Goal: Transaction & Acquisition: Purchase product/service

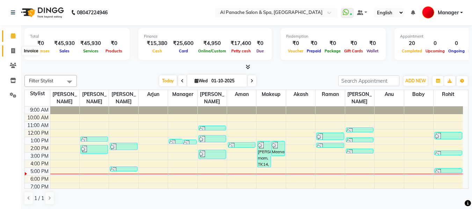
drag, startPoint x: 0, startPoint y: 0, endPoint x: 8, endPoint y: 52, distance: 53.0
click at [8, 52] on span at bounding box center [13, 51] width 12 height 8
select select "service"
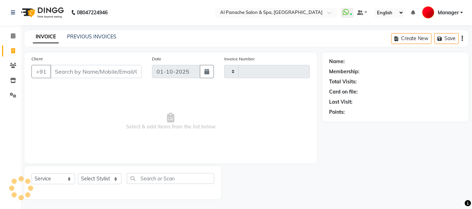
type input "2515"
select select "751"
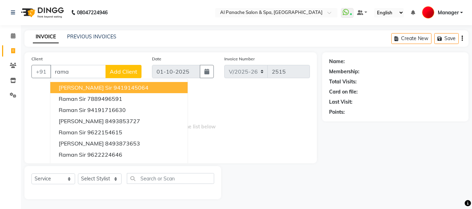
click at [114, 85] on ngb-highlight "9419145064" at bounding box center [131, 87] width 35 height 7
type input "9419145064"
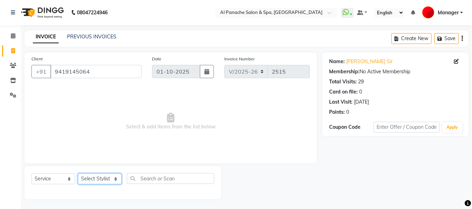
click at [104, 179] on select "Select Stylist [PERSON_NAME] [PERSON_NAME] Baby [PERSON_NAME] Makeup Manager [P…" at bounding box center [100, 179] width 44 height 11
select select "63849"
click at [78, 174] on select "Select Stylist [PERSON_NAME] [PERSON_NAME] Baby [PERSON_NAME] Makeup Manager [P…" at bounding box center [100, 179] width 44 height 11
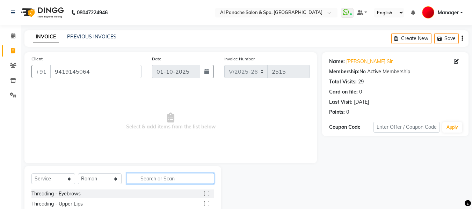
click at [175, 180] on input "text" at bounding box center [170, 178] width 87 height 11
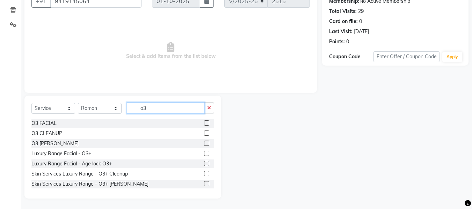
type input "o3"
click at [204, 143] on label at bounding box center [206, 143] width 5 height 5
click at [204, 143] on input "checkbox" at bounding box center [206, 144] width 5 height 5
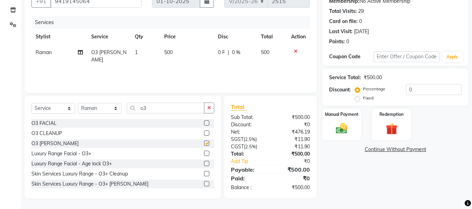
checkbox input "false"
click at [117, 108] on select "Select Stylist [PERSON_NAME] [PERSON_NAME] Baby [PERSON_NAME] Makeup Manager [P…" at bounding box center [100, 108] width 44 height 11
select select "12068"
click at [78, 103] on select "Select Stylist [PERSON_NAME] [PERSON_NAME] Baby [PERSON_NAME] Makeup Manager [P…" at bounding box center [100, 108] width 44 height 11
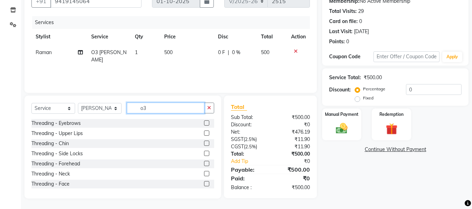
click at [156, 104] on input "o3" at bounding box center [166, 108] width 78 height 11
type input "o"
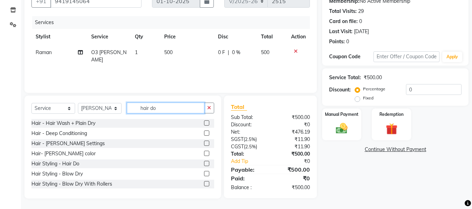
scroll to position [70, 0]
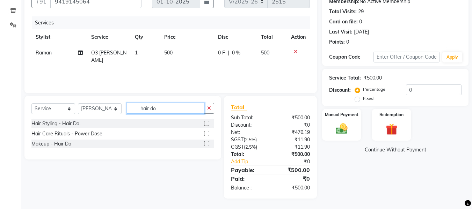
type input "hair do"
click at [207, 123] on label at bounding box center [206, 123] width 5 height 5
click at [207, 123] on input "checkbox" at bounding box center [206, 124] width 5 height 5
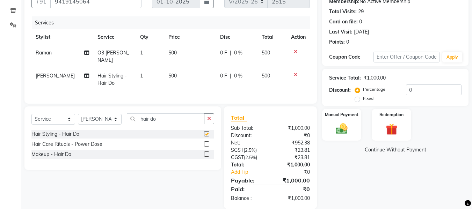
checkbox input "false"
click at [168, 73] on span "500" at bounding box center [172, 76] width 8 height 6
select select "12068"
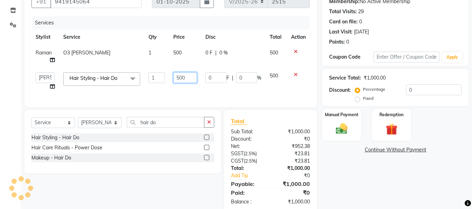
click at [181, 79] on input "500" at bounding box center [185, 77] width 24 height 11
type input "600"
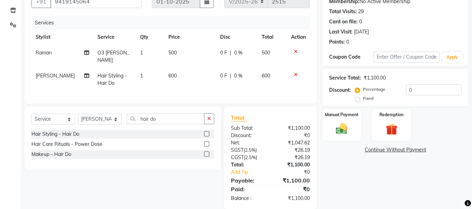
click at [176, 53] on td "500" at bounding box center [190, 56] width 52 height 23
select select "63849"
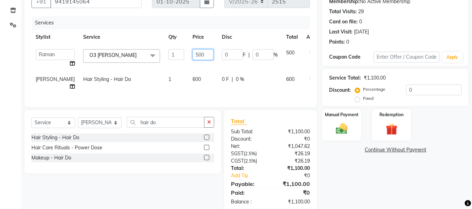
click at [193, 58] on input "500" at bounding box center [203, 54] width 21 height 11
type input "600"
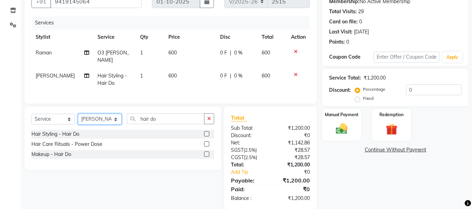
click at [114, 120] on select "Select Stylist [PERSON_NAME] [PERSON_NAME] Baby [PERSON_NAME] Makeup Manager [P…" at bounding box center [100, 119] width 44 height 11
select select "12067"
click at [78, 114] on select "Select Stylist [PERSON_NAME] [PERSON_NAME] Baby [PERSON_NAME] Makeup Manager [P…" at bounding box center [100, 119] width 44 height 11
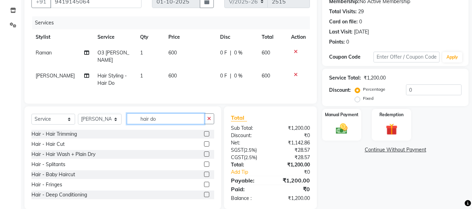
click at [181, 119] on input "hair do" at bounding box center [166, 119] width 78 height 11
type input "h"
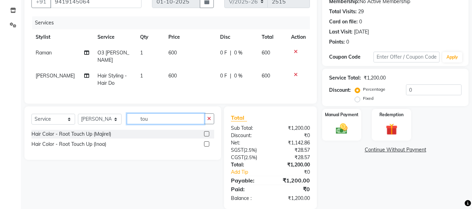
type input "tou"
click at [206, 143] on label at bounding box center [206, 144] width 5 height 5
click at [206, 143] on input "checkbox" at bounding box center [206, 144] width 5 height 5
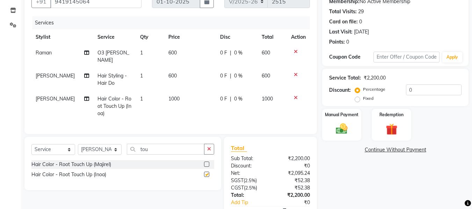
checkbox input "false"
click at [111, 149] on select "Select Stylist [PERSON_NAME] [PERSON_NAME] Baby [PERSON_NAME] Makeup Manager [P…" at bounding box center [100, 149] width 44 height 11
select select "63849"
click at [78, 144] on select "Select Stylist [PERSON_NAME] [PERSON_NAME] Baby [PERSON_NAME] Makeup Manager [P…" at bounding box center [100, 149] width 44 height 11
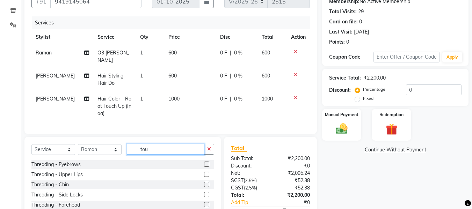
click at [181, 150] on input "tou" at bounding box center [166, 149] width 78 height 11
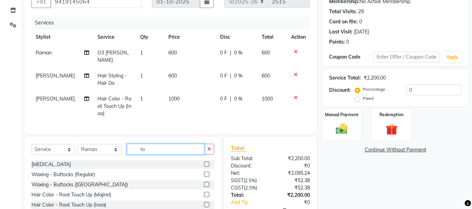
type input "tou"
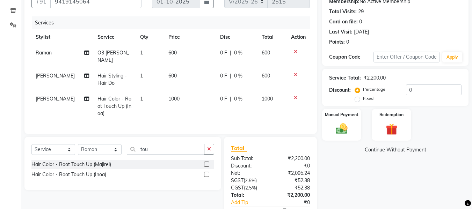
click at [206, 173] on label at bounding box center [206, 174] width 5 height 5
click at [206, 173] on input "checkbox" at bounding box center [206, 175] width 5 height 5
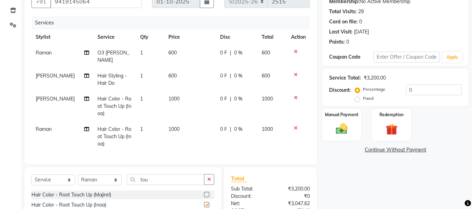
checkbox input "false"
drag, startPoint x: 367, startPoint y: 174, endPoint x: 366, endPoint y: 163, distance: 11.3
click at [366, 163] on div "Name: [PERSON_NAME] Sir Membership: No Active Membership Total Visits: 29 Card …" at bounding box center [398, 126] width 152 height 288
drag, startPoint x: 366, startPoint y: 163, endPoint x: 359, endPoint y: 100, distance: 63.0
click at [359, 100] on div "Name: [PERSON_NAME] Sir Membership: No Active Membership Total Visits: 29 Card …" at bounding box center [398, 126] width 152 height 288
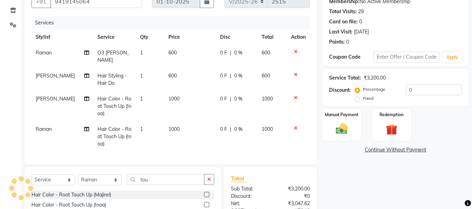
click at [363, 100] on label "Fixed" at bounding box center [368, 98] width 10 height 6
click at [359, 100] on input "Fixed" at bounding box center [358, 98] width 5 height 5
radio input "true"
click at [428, 94] on input "0" at bounding box center [434, 90] width 56 height 11
type input "3"
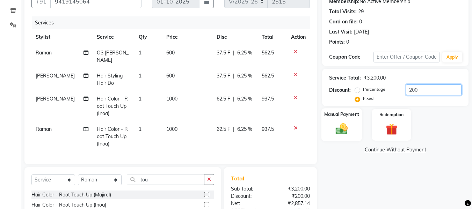
type input "200"
click at [339, 131] on img at bounding box center [342, 129] width 20 height 14
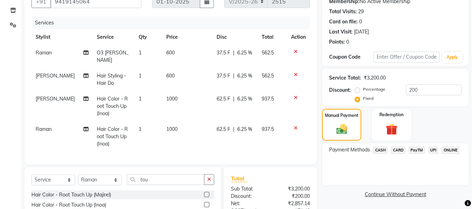
click at [401, 149] on span "CARD" at bounding box center [398, 150] width 15 height 8
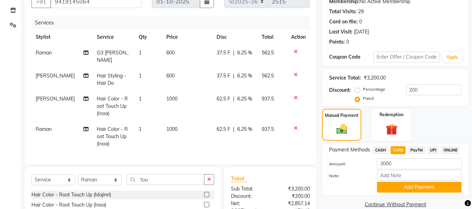
scroll to position [139, 0]
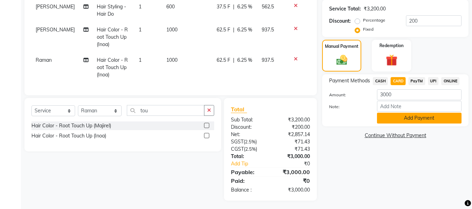
click at [428, 120] on button "Add Payment" at bounding box center [419, 118] width 85 height 11
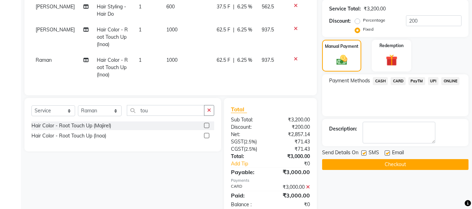
click at [395, 166] on button "Checkout" at bounding box center [395, 164] width 146 height 11
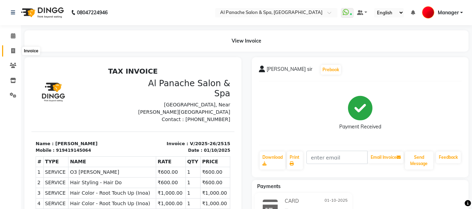
click at [12, 52] on icon at bounding box center [13, 50] width 4 height 5
select select "service"
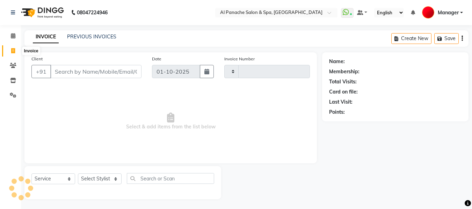
scroll to position [1, 0]
select select "751"
type input "2516"
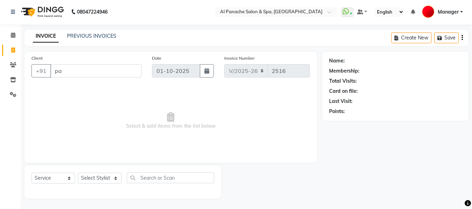
type input "p"
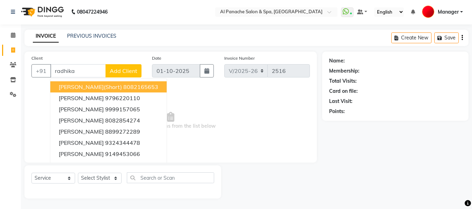
click at [130, 89] on ngb-highlight "8082165653" at bounding box center [140, 87] width 35 height 7
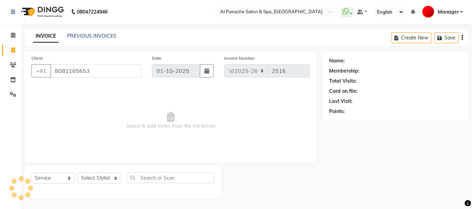
type input "8082165653"
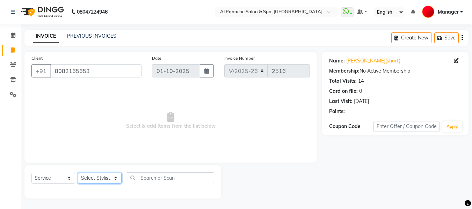
click at [101, 178] on select "Select Stylist [PERSON_NAME] [PERSON_NAME] Baby [PERSON_NAME] Makeup Manager [P…" at bounding box center [100, 178] width 44 height 11
select select "66322"
click at [78, 173] on select "Select Stylist [PERSON_NAME] [PERSON_NAME] Baby [PERSON_NAME] Makeup Manager [P…" at bounding box center [100, 178] width 44 height 11
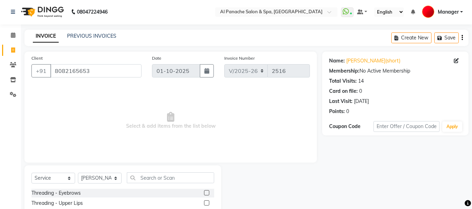
click at [204, 194] on label at bounding box center [206, 192] width 5 height 5
click at [204, 194] on input "checkbox" at bounding box center [206, 193] width 5 height 5
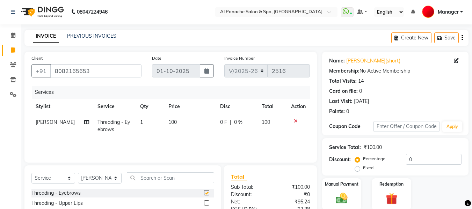
checkbox input "false"
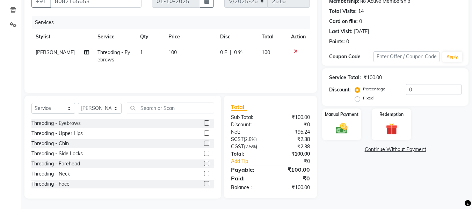
click at [204, 134] on label at bounding box center [206, 133] width 5 height 5
click at [204, 134] on input "checkbox" at bounding box center [206, 133] width 5 height 5
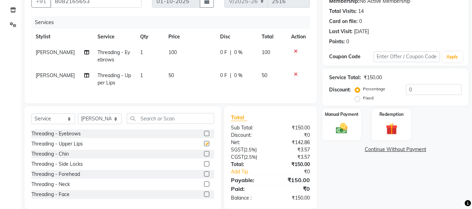
checkbox input "false"
click at [153, 124] on input "text" at bounding box center [170, 118] width 87 height 11
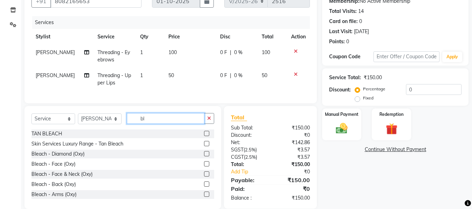
type input "b"
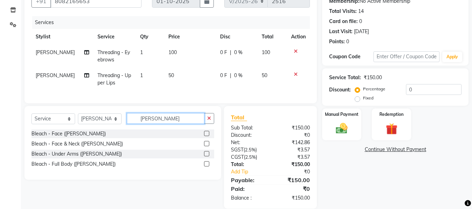
type input "[PERSON_NAME]"
click at [207, 136] on label at bounding box center [206, 133] width 5 height 5
click at [207, 136] on input "checkbox" at bounding box center [206, 134] width 5 height 5
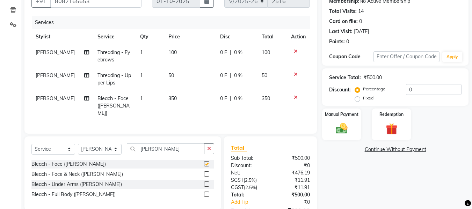
checkbox input "false"
click at [169, 96] on span "350" at bounding box center [172, 98] width 8 height 6
select select "66322"
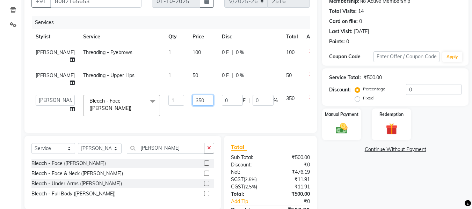
click at [193, 95] on input "350" at bounding box center [203, 100] width 21 height 11
type input "3"
type input "400"
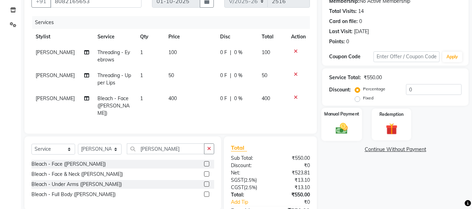
click at [328, 134] on div "Manual Payment" at bounding box center [342, 124] width 41 height 33
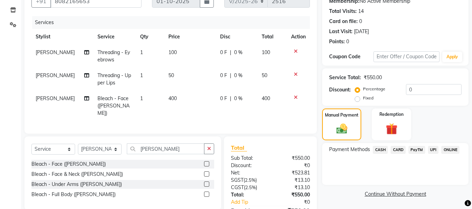
click at [437, 147] on span "UPI" at bounding box center [433, 150] width 11 height 8
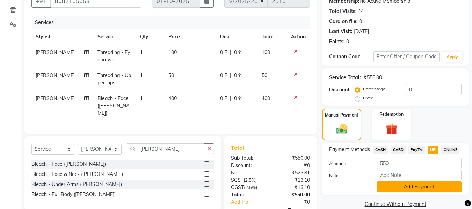
click at [413, 188] on button "Add Payment" at bounding box center [419, 187] width 85 height 11
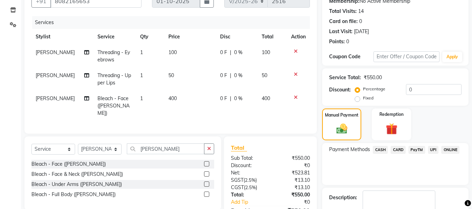
scroll to position [124, 0]
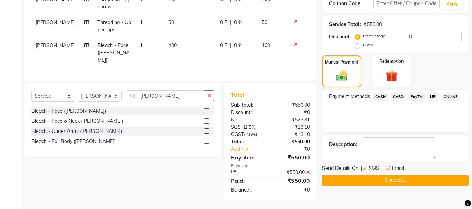
click at [426, 180] on button "Checkout" at bounding box center [395, 180] width 146 height 11
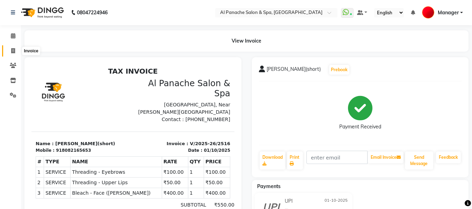
click at [12, 50] on icon at bounding box center [13, 50] width 4 height 5
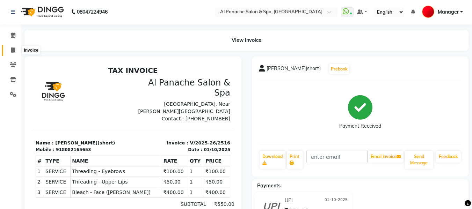
select select "service"
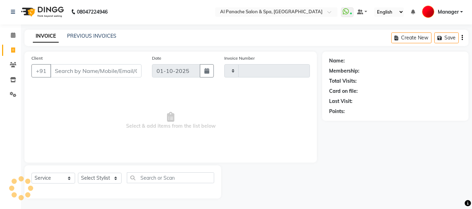
type input "2517"
select select "751"
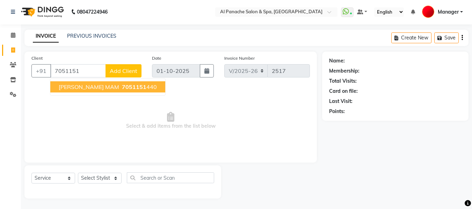
click at [90, 88] on button "[PERSON_NAME] MAM 7051151 440" at bounding box center [107, 86] width 115 height 11
type input "7051151440"
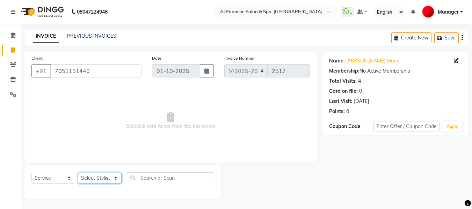
click at [99, 177] on select "Select Stylist [PERSON_NAME] [PERSON_NAME] Baby [PERSON_NAME] Makeup Manager [P…" at bounding box center [100, 178] width 44 height 11
select select "31034"
click at [78, 173] on select "Select Stylist [PERSON_NAME] [PERSON_NAME] Baby [PERSON_NAME] Makeup Manager [P…" at bounding box center [100, 178] width 44 height 11
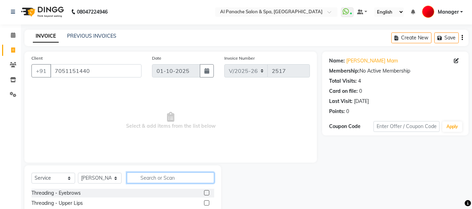
click at [163, 179] on input "text" at bounding box center [170, 178] width 87 height 11
type input "w"
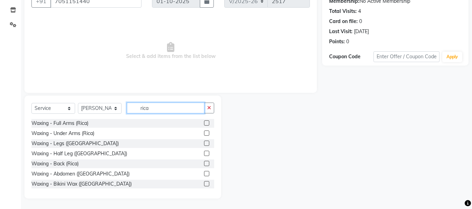
type input "rica"
click at [204, 185] on label at bounding box center [206, 183] width 5 height 5
click at [204, 185] on input "checkbox" at bounding box center [206, 184] width 5 height 5
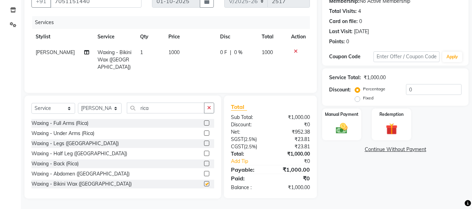
checkbox input "false"
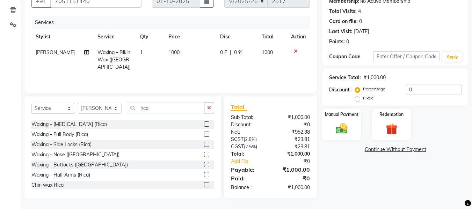
scroll to position [82, 0]
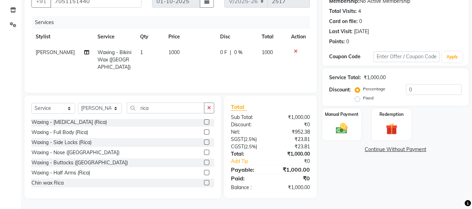
click at [204, 162] on label at bounding box center [206, 162] width 5 height 5
click at [204, 162] on input "checkbox" at bounding box center [206, 163] width 5 height 5
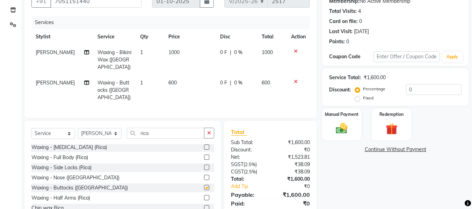
checkbox input "false"
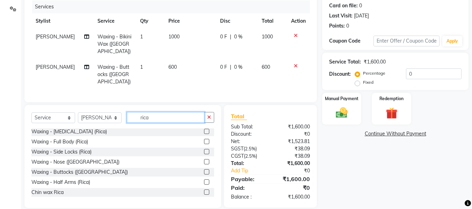
click at [173, 112] on input "rica" at bounding box center [166, 117] width 78 height 11
type input "r"
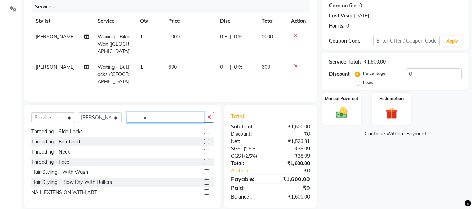
scroll to position [1, 0]
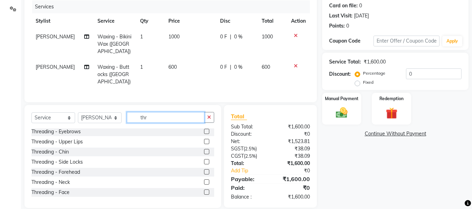
type input "thr"
click at [204, 129] on label at bounding box center [206, 131] width 5 height 5
click at [204, 130] on input "checkbox" at bounding box center [206, 132] width 5 height 5
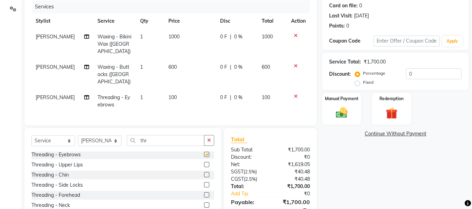
checkbox input "false"
click at [151, 135] on input "thr" at bounding box center [166, 140] width 78 height 11
type input "t"
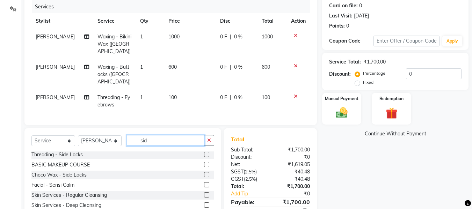
scroll to position [0, 0]
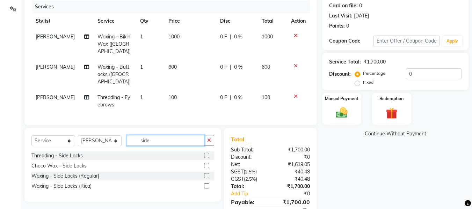
type input "side"
click at [206, 163] on label at bounding box center [206, 165] width 5 height 5
click at [206, 164] on input "checkbox" at bounding box center [206, 166] width 5 height 5
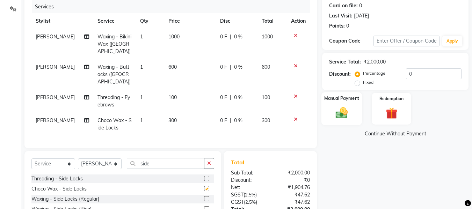
checkbox input "false"
click at [170, 117] on span "300" at bounding box center [172, 120] width 8 height 6
select select "31034"
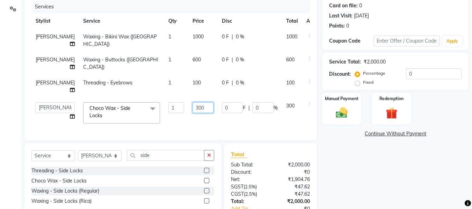
click at [193, 110] on input "300" at bounding box center [203, 107] width 21 height 11
type input "350"
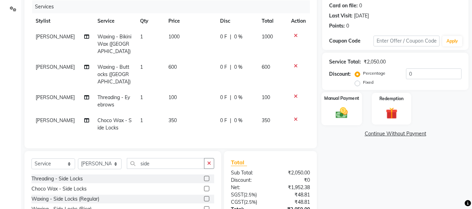
click at [343, 110] on img at bounding box center [342, 113] width 20 height 14
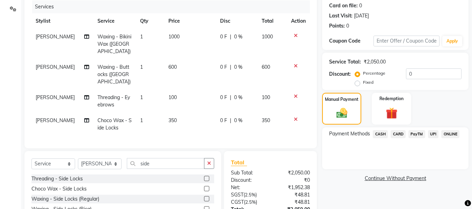
click at [435, 134] on span "UPI" at bounding box center [433, 134] width 11 height 8
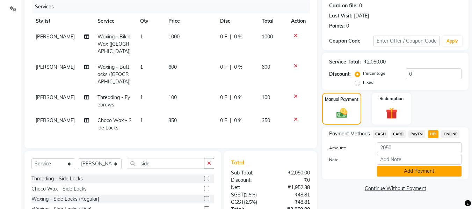
click at [437, 171] on button "Add Payment" at bounding box center [419, 171] width 85 height 11
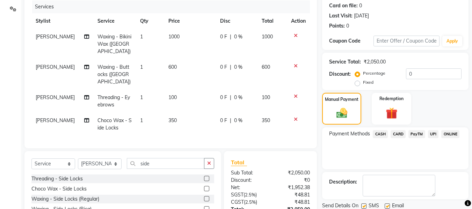
scroll to position [147, 0]
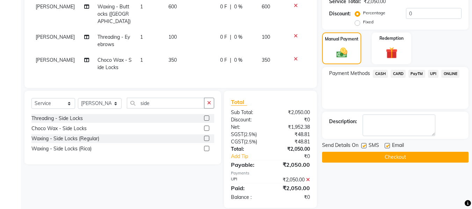
click at [408, 159] on button "Checkout" at bounding box center [395, 157] width 146 height 11
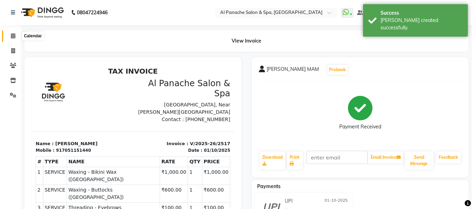
click at [11, 36] on icon at bounding box center [13, 35] width 5 height 5
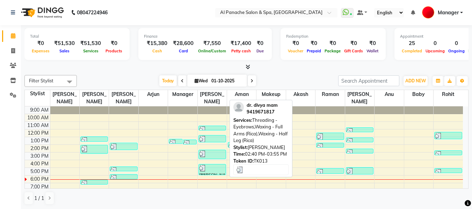
click at [212, 151] on div at bounding box center [212, 154] width 26 height 7
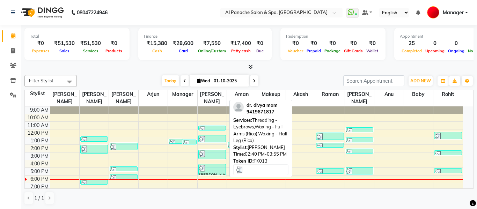
select select "3"
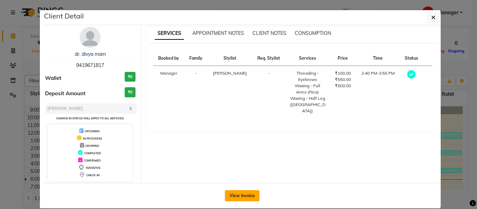
click at [237, 199] on button "View Invoice" at bounding box center [242, 195] width 35 height 11
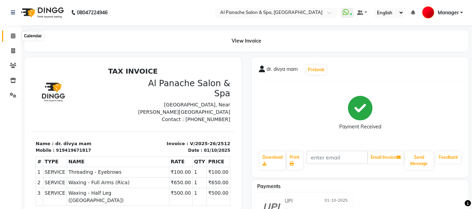
click at [14, 35] on icon at bounding box center [13, 35] width 5 height 5
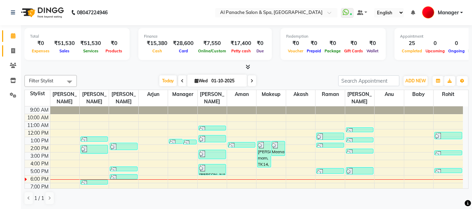
click at [10, 56] on link "Invoice" at bounding box center [10, 51] width 17 height 12
select select "service"
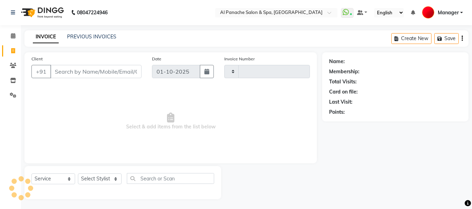
type input "2518"
select select "751"
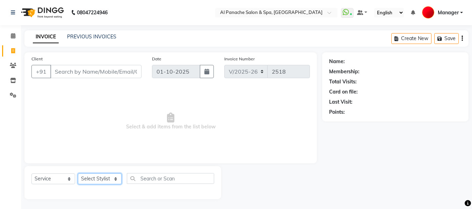
click at [103, 177] on select "Select Stylist [PERSON_NAME] [PERSON_NAME] Baby [PERSON_NAME] Makeup Manager [P…" at bounding box center [100, 179] width 44 height 11
select select "12067"
click at [78, 174] on select "Select Stylist [PERSON_NAME] [PERSON_NAME] Baby [PERSON_NAME] Makeup Manager [P…" at bounding box center [100, 179] width 44 height 11
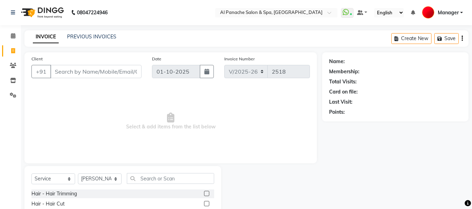
click at [204, 202] on label at bounding box center [206, 203] width 5 height 5
click at [204, 202] on input "checkbox" at bounding box center [206, 204] width 5 height 5
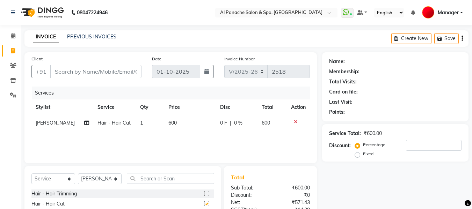
checkbox input "false"
click at [107, 181] on select "Select Stylist [PERSON_NAME] [PERSON_NAME] Baby [PERSON_NAME] Makeup Manager [P…" at bounding box center [100, 179] width 44 height 11
select select "88146"
click at [78, 174] on select "Select Stylist [PERSON_NAME] [PERSON_NAME] Baby [PERSON_NAME] Makeup Manager [P…" at bounding box center [100, 179] width 44 height 11
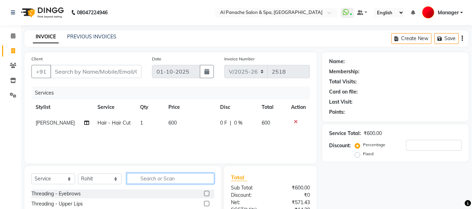
click at [160, 180] on input "text" at bounding box center [170, 178] width 87 height 11
type input "gent"
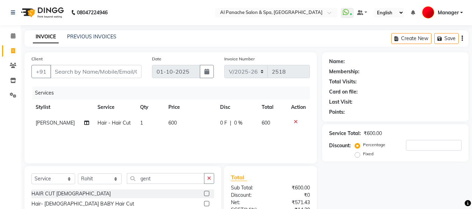
click at [207, 192] on label at bounding box center [206, 193] width 5 height 5
click at [207, 192] on input "checkbox" at bounding box center [206, 194] width 5 height 5
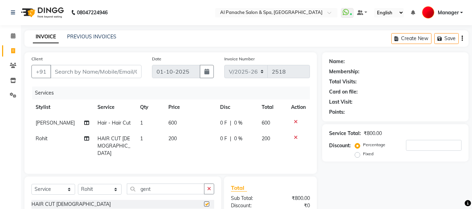
checkbox input "false"
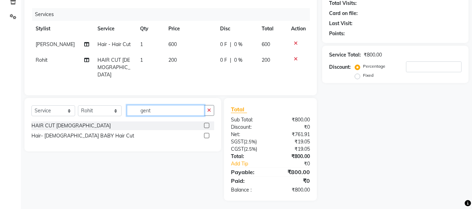
click at [170, 113] on input "gent" at bounding box center [166, 110] width 78 height 11
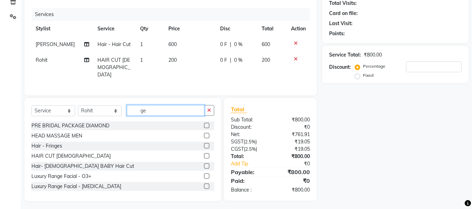
type input "g"
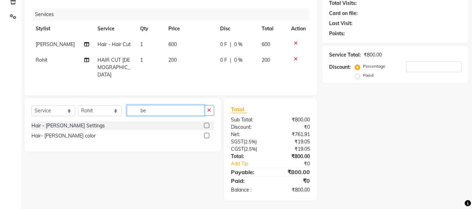
type input "be"
click at [205, 123] on label at bounding box center [206, 125] width 5 height 5
click at [205, 124] on input "checkbox" at bounding box center [206, 126] width 5 height 5
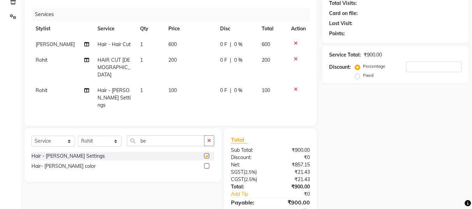
checkbox input "false"
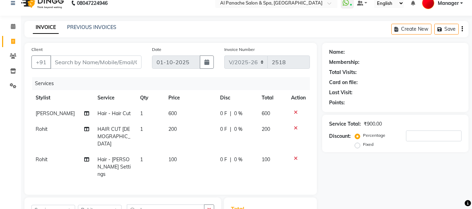
scroll to position [9, 0]
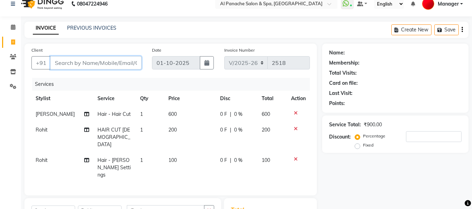
click at [115, 63] on input "Client" at bounding box center [95, 62] width 91 height 13
type input "p"
type input "0"
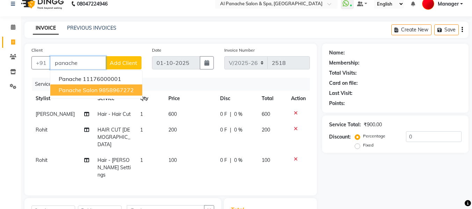
click at [117, 93] on ngb-highlight "9858967272" at bounding box center [116, 90] width 35 height 7
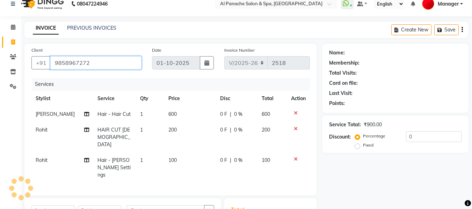
type input "9858967272"
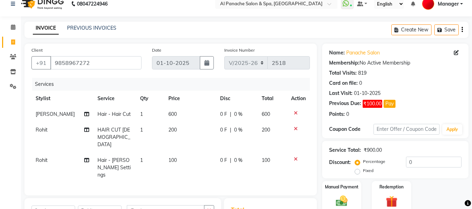
scroll to position [102, 0]
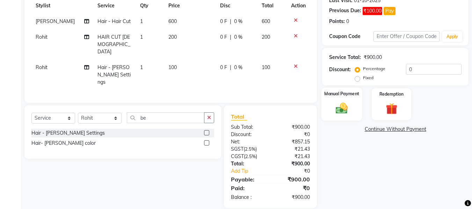
click at [342, 111] on img at bounding box center [342, 108] width 20 height 14
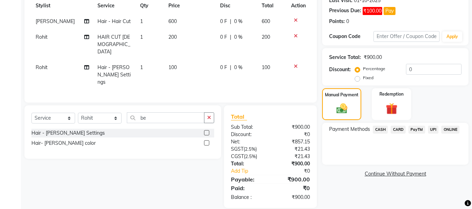
click at [378, 129] on span "CASH" at bounding box center [380, 130] width 15 height 8
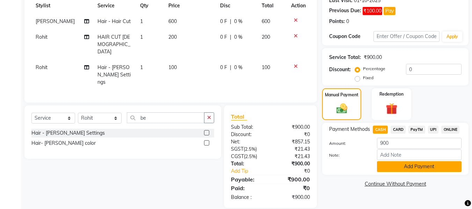
click at [392, 168] on button "Add Payment" at bounding box center [419, 166] width 85 height 11
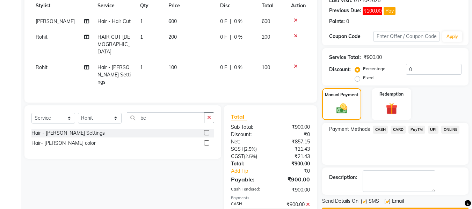
scroll to position [127, 0]
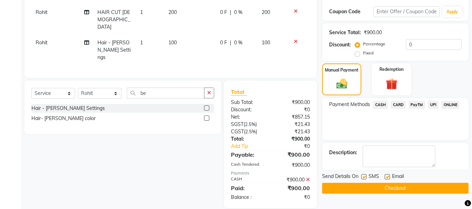
click at [435, 187] on button "Checkout" at bounding box center [395, 188] width 146 height 11
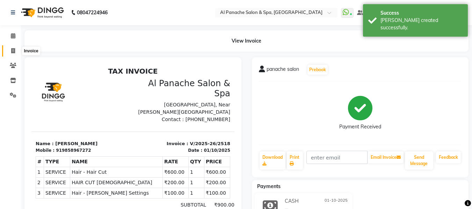
click at [14, 50] on icon at bounding box center [13, 50] width 4 height 5
select select "service"
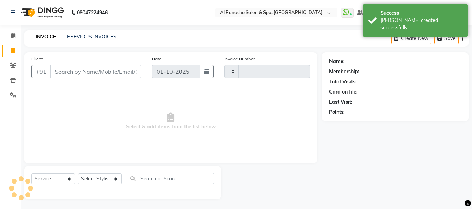
scroll to position [1, 0]
type input "2519"
select select "751"
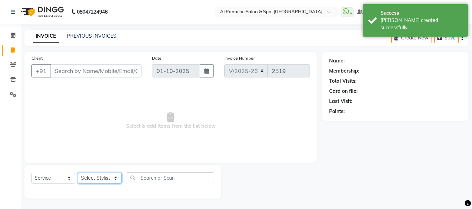
click at [101, 176] on select "Select Stylist [PERSON_NAME] [PERSON_NAME] Baby [PERSON_NAME] Makeup Manager [P…" at bounding box center [100, 178] width 44 height 11
select select "50647"
click at [78, 173] on select "Select Stylist [PERSON_NAME] [PERSON_NAME] Baby [PERSON_NAME] Makeup Manager [P…" at bounding box center [100, 178] width 44 height 11
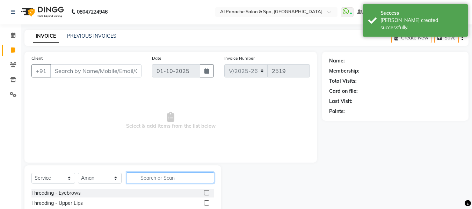
click at [154, 177] on input "text" at bounding box center [170, 178] width 87 height 11
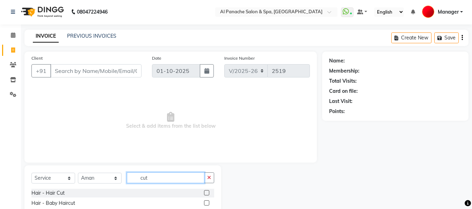
type input "cut"
click at [207, 193] on label at bounding box center [206, 192] width 5 height 5
click at [207, 193] on input "checkbox" at bounding box center [206, 193] width 5 height 5
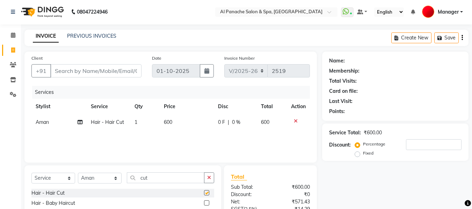
checkbox input "false"
click at [102, 177] on select "Select Stylist [PERSON_NAME] [PERSON_NAME] Baby [PERSON_NAME] Makeup Manager [P…" at bounding box center [100, 178] width 44 height 11
select select "12074"
click at [78, 173] on select "Select Stylist [PERSON_NAME] [PERSON_NAME] Baby [PERSON_NAME] Makeup Manager [P…" at bounding box center [100, 178] width 44 height 11
click at [169, 178] on input "cut" at bounding box center [166, 178] width 78 height 11
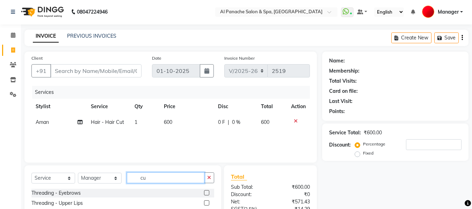
type input "c"
type input "[PERSON_NAME]"
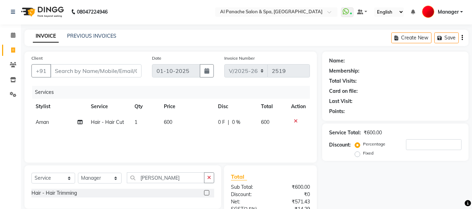
click at [206, 192] on label at bounding box center [206, 192] width 5 height 5
click at [206, 192] on input "checkbox" at bounding box center [206, 193] width 5 height 5
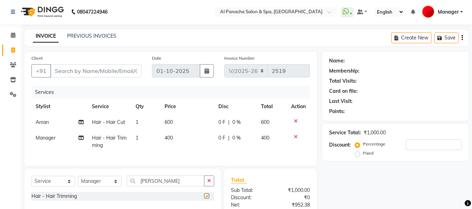
checkbox input "false"
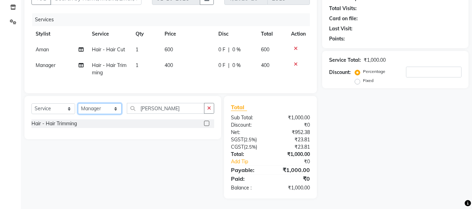
click at [108, 107] on select "Select Stylist [PERSON_NAME] [PERSON_NAME] Baby [PERSON_NAME] Makeup Manager [P…" at bounding box center [100, 108] width 44 height 11
select select "31034"
click at [78, 103] on select "Select Stylist [PERSON_NAME] [PERSON_NAME] Baby [PERSON_NAME] Makeup Manager [P…" at bounding box center [100, 108] width 44 height 11
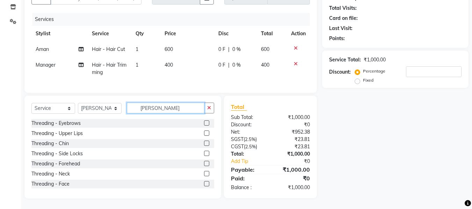
click at [183, 110] on input "[PERSON_NAME]" at bounding box center [166, 108] width 78 height 11
click at [204, 124] on label at bounding box center [206, 123] width 5 height 5
click at [204, 124] on input "checkbox" at bounding box center [206, 123] width 5 height 5
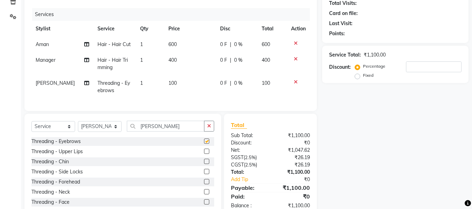
checkbox input "false"
click at [174, 131] on input "[PERSON_NAME]" at bounding box center [166, 126] width 78 height 11
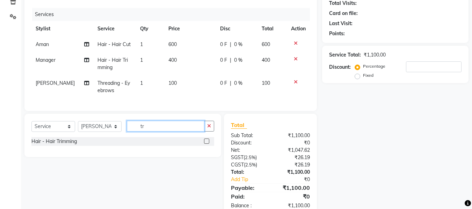
type input "t"
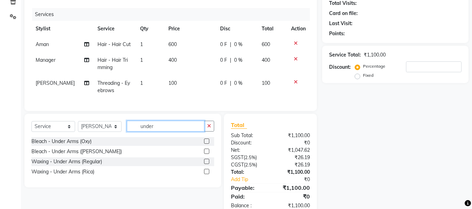
type input "under"
click at [206, 174] on label at bounding box center [206, 171] width 5 height 5
click at [206, 174] on input "checkbox" at bounding box center [206, 172] width 5 height 5
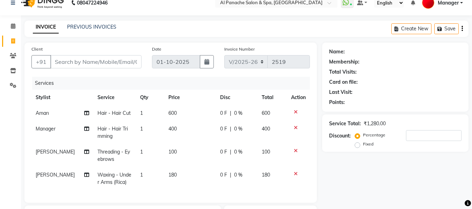
scroll to position [0, 0]
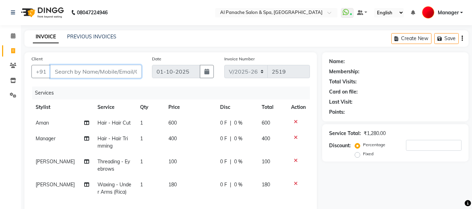
click at [129, 71] on input "Client" at bounding box center [95, 71] width 91 height 13
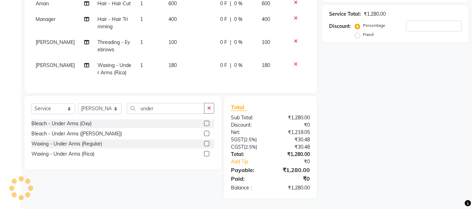
click at [204, 154] on label at bounding box center [206, 153] width 5 height 5
click at [204, 154] on input "checkbox" at bounding box center [206, 154] width 5 height 5
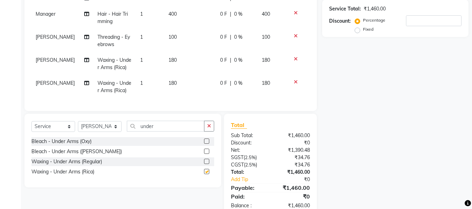
checkbox input "false"
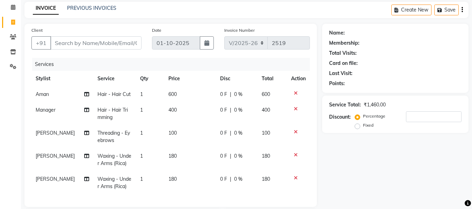
scroll to position [13, 0]
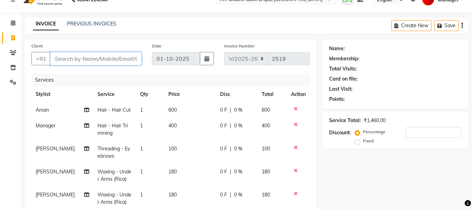
click at [108, 62] on input "Client" at bounding box center [95, 58] width 91 height 13
type input "9"
type input "0"
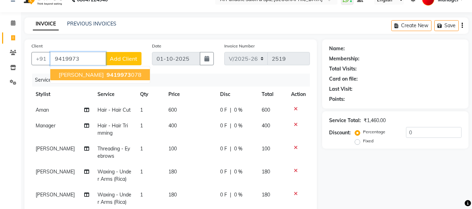
click at [116, 73] on span "9419973" at bounding box center [119, 74] width 24 height 7
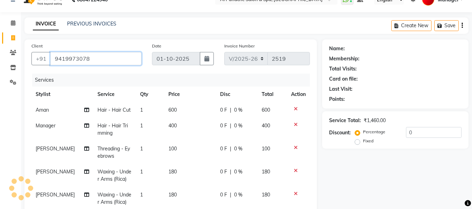
type input "9419973078"
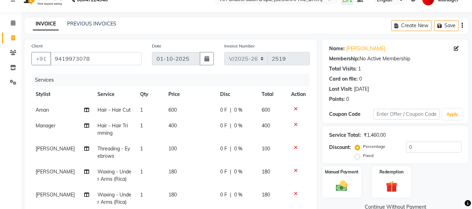
scroll to position [148, 0]
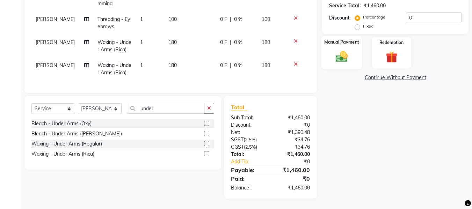
click at [337, 55] on img at bounding box center [342, 57] width 20 height 14
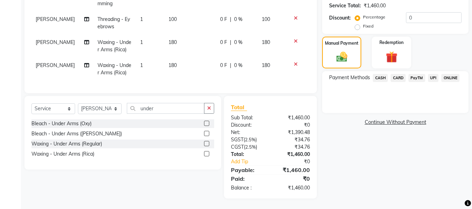
click at [431, 74] on span "UPI" at bounding box center [433, 78] width 11 height 8
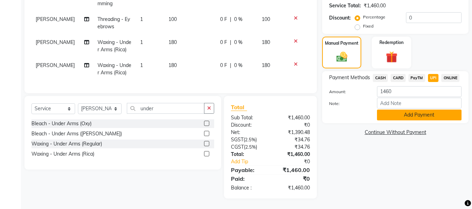
click at [419, 114] on button "Add Payment" at bounding box center [419, 115] width 85 height 11
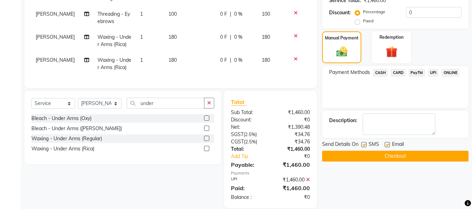
click at [423, 153] on button "Checkout" at bounding box center [395, 156] width 146 height 11
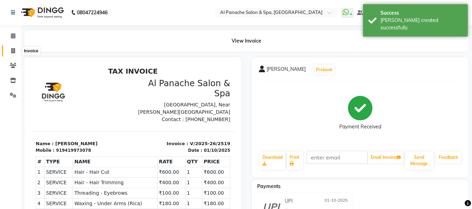
click at [14, 51] on icon at bounding box center [13, 50] width 4 height 5
select select "service"
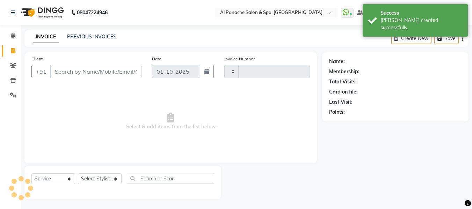
scroll to position [1, 0]
type input "2520"
select select "751"
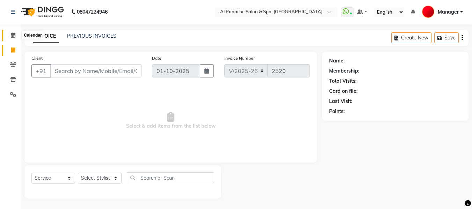
click at [12, 34] on icon at bounding box center [13, 35] width 5 height 5
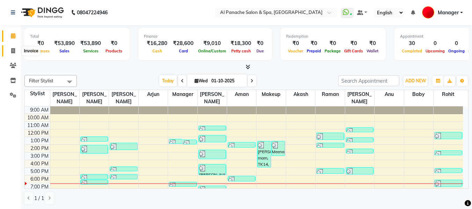
click at [9, 50] on span at bounding box center [13, 51] width 12 height 8
select select "service"
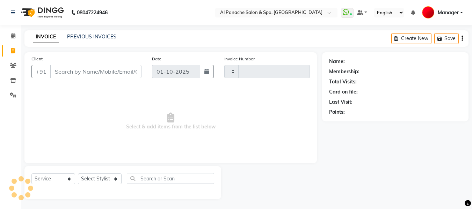
type input "2520"
select select "751"
click at [101, 71] on input "Client" at bounding box center [95, 71] width 91 height 13
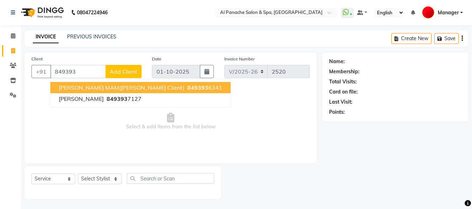
click at [108, 86] on span "[PERSON_NAME] MAM([PERSON_NAME] client)" at bounding box center [122, 87] width 126 height 7
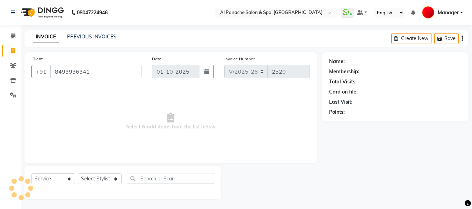
type input "8493936341"
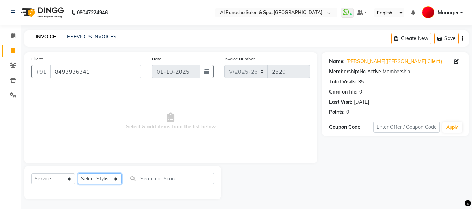
click at [106, 181] on select "Select Stylist [PERSON_NAME] [PERSON_NAME] Baby [PERSON_NAME] Makeup Manager [P…" at bounding box center [100, 179] width 44 height 11
select select "50648"
click at [78, 174] on select "Select Stylist [PERSON_NAME] [PERSON_NAME] Baby [PERSON_NAME] Makeup Manager [P…" at bounding box center [100, 179] width 44 height 11
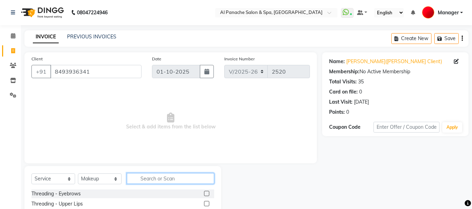
click at [171, 177] on input "text" at bounding box center [170, 178] width 87 height 11
type input "adva"
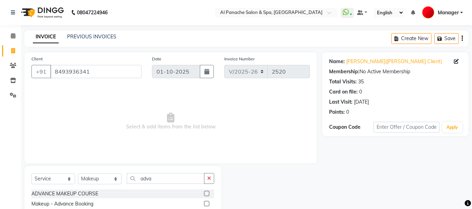
click at [206, 203] on label at bounding box center [206, 203] width 5 height 5
click at [206, 203] on input "checkbox" at bounding box center [206, 204] width 5 height 5
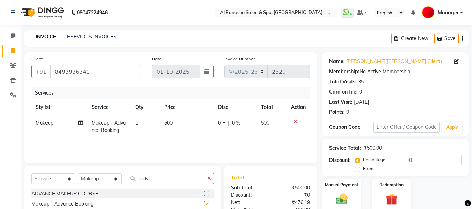
checkbox input "false"
click at [168, 123] on span "500" at bounding box center [168, 123] width 8 height 6
select select "50648"
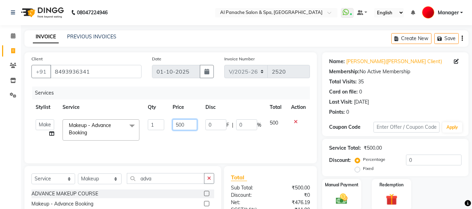
click at [178, 127] on input "500" at bounding box center [185, 125] width 24 height 11
type input "5500"
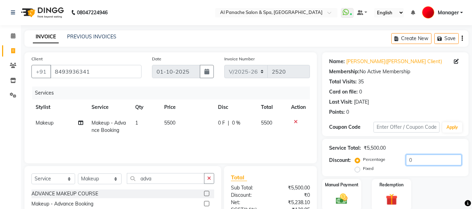
drag, startPoint x: 469, startPoint y: 165, endPoint x: 477, endPoint y: 167, distance: 8.1
click at [472, 167] on html "08047224946 Select Location × Al Panache Salon & Spa, [GEOGRAPHIC_DATA] WhatsAp…" at bounding box center [236, 104] width 472 height 209
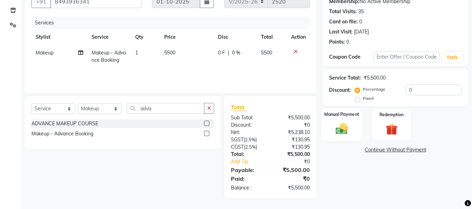
click at [339, 130] on img at bounding box center [342, 129] width 20 height 14
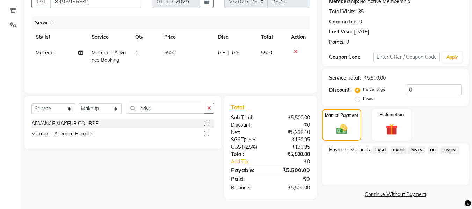
click at [433, 150] on span "UPI" at bounding box center [433, 150] width 11 height 8
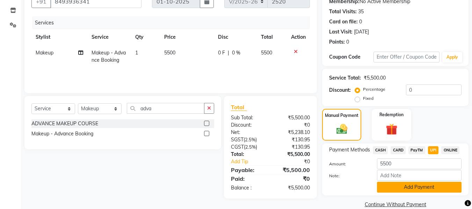
click at [423, 187] on button "Add Payment" at bounding box center [419, 187] width 85 height 11
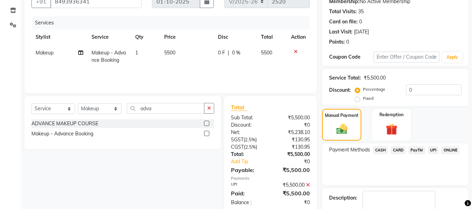
scroll to position [111, 0]
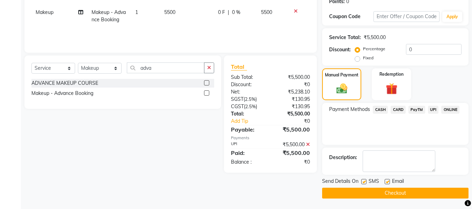
click at [418, 191] on button "Checkout" at bounding box center [395, 193] width 146 height 11
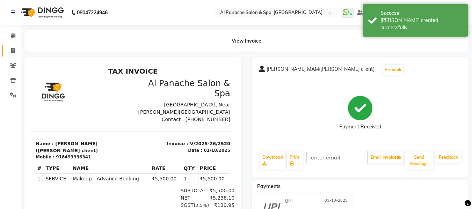
click at [12, 46] on link "Invoice" at bounding box center [10, 51] width 17 height 12
select select "751"
select select "service"
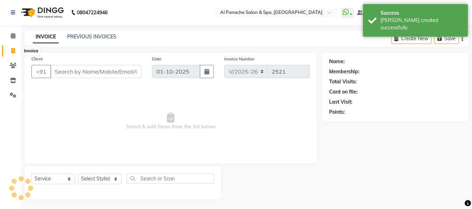
scroll to position [1, 0]
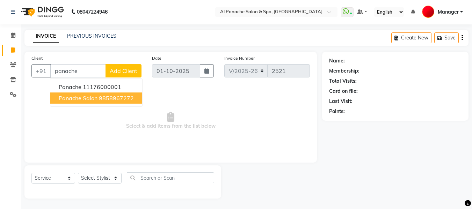
click at [101, 99] on ngb-highlight "9858967272" at bounding box center [116, 98] width 35 height 7
type input "9858967272"
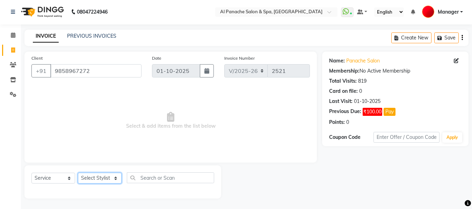
click at [109, 177] on select "Select Stylist [PERSON_NAME] [PERSON_NAME] Baby [PERSON_NAME] Makeup Manager [P…" at bounding box center [100, 178] width 44 height 11
select select "31034"
click at [78, 173] on select "Select Stylist [PERSON_NAME] [PERSON_NAME] Baby [PERSON_NAME] Makeup Manager [P…" at bounding box center [100, 178] width 44 height 11
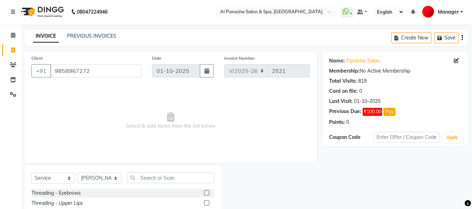
click at [204, 194] on label at bounding box center [206, 192] width 5 height 5
click at [204, 194] on input "checkbox" at bounding box center [206, 193] width 5 height 5
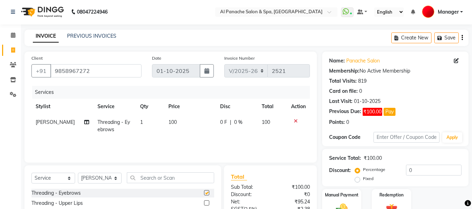
checkbox input "false"
click at [204, 204] on label at bounding box center [206, 203] width 5 height 5
click at [204, 204] on input "checkbox" at bounding box center [206, 203] width 5 height 5
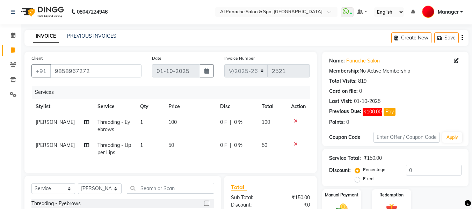
checkbox input "false"
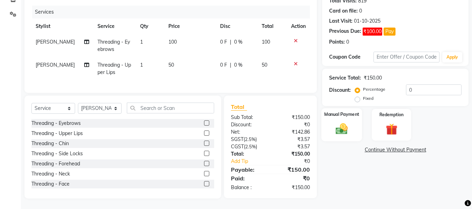
click at [342, 128] on img at bounding box center [342, 129] width 20 height 14
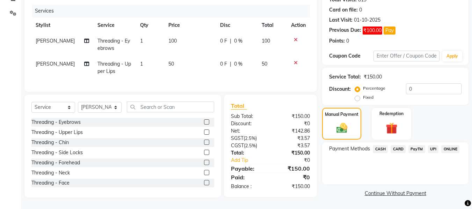
click at [378, 145] on span "CASH" at bounding box center [380, 149] width 15 height 8
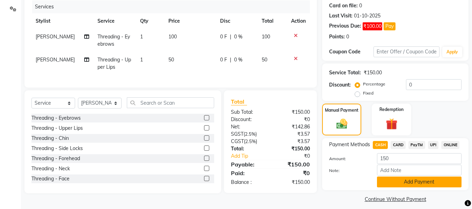
click at [382, 179] on button "Add Payment" at bounding box center [419, 182] width 85 height 11
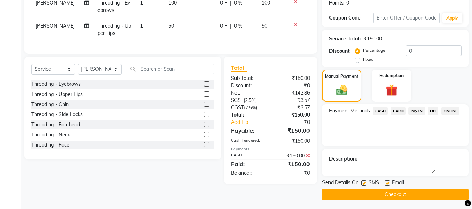
scroll to position [122, 0]
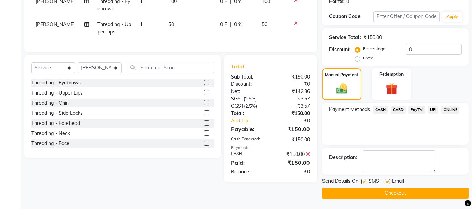
click at [407, 196] on button "Checkout" at bounding box center [395, 193] width 146 height 11
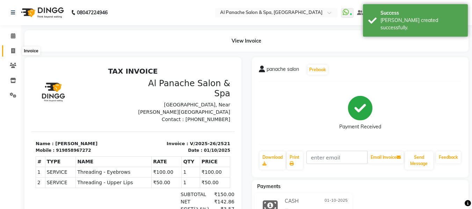
click at [10, 52] on span at bounding box center [13, 51] width 12 height 8
select select "service"
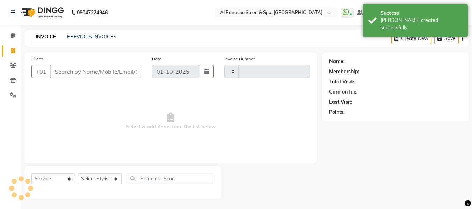
type input "2522"
select select "751"
click at [126, 67] on input "Client" at bounding box center [95, 70] width 91 height 13
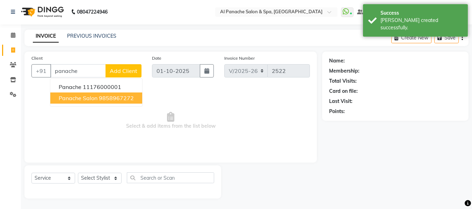
click at [100, 99] on ngb-highlight "9858967272" at bounding box center [116, 98] width 35 height 7
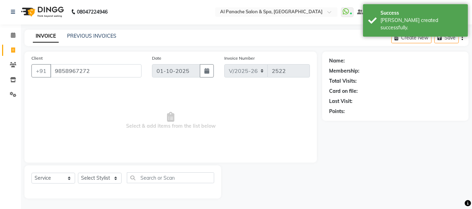
type input "9858967272"
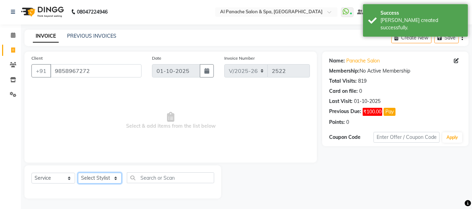
click at [99, 176] on select "Select Stylist [PERSON_NAME] [PERSON_NAME] Baby [PERSON_NAME] Makeup Manager [P…" at bounding box center [100, 178] width 44 height 11
select select "12074"
click at [78, 173] on select "Select Stylist [PERSON_NAME] [PERSON_NAME] Baby [PERSON_NAME] Makeup Manager [P…" at bounding box center [100, 178] width 44 height 11
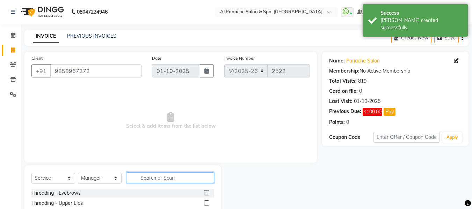
click at [166, 177] on input "text" at bounding box center [170, 178] width 87 height 11
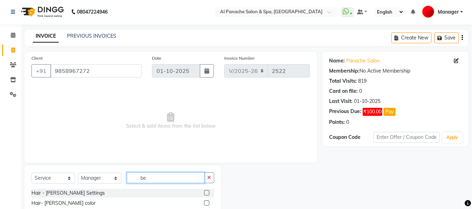
type input "be"
click at [207, 193] on label at bounding box center [206, 192] width 5 height 5
click at [207, 193] on input "checkbox" at bounding box center [206, 193] width 5 height 5
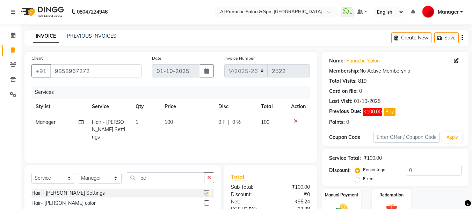
checkbox input "false"
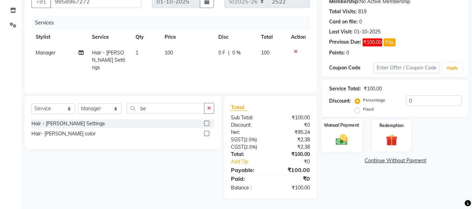
click at [342, 138] on img at bounding box center [342, 140] width 20 height 14
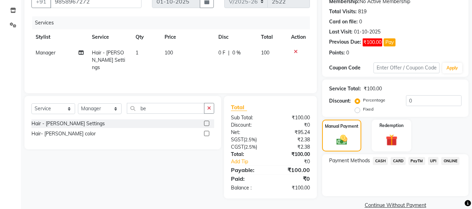
click at [435, 159] on span "UPI" at bounding box center [433, 161] width 11 height 8
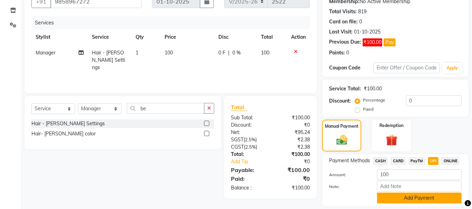
click at [432, 199] on button "Add Payment" at bounding box center [419, 198] width 85 height 11
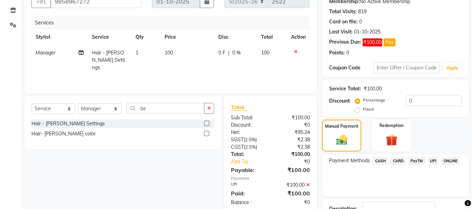
scroll to position [122, 0]
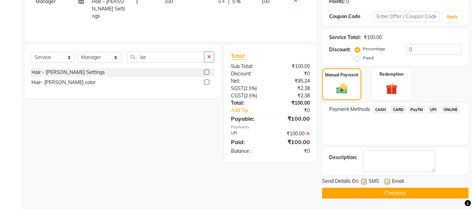
click at [428, 195] on button "Checkout" at bounding box center [395, 193] width 146 height 11
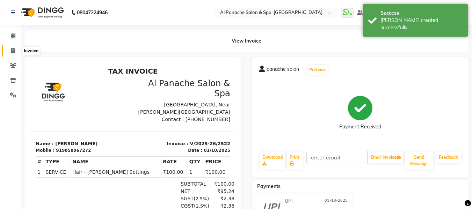
click at [14, 49] on icon at bounding box center [13, 50] width 4 height 5
select select "751"
select select "service"
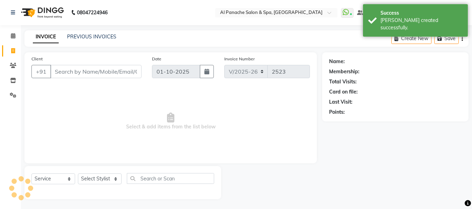
scroll to position [1, 0]
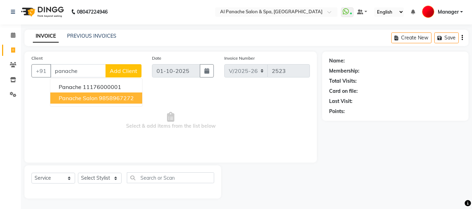
click at [120, 102] on button "panache salon 9858967272" at bounding box center [96, 98] width 92 height 11
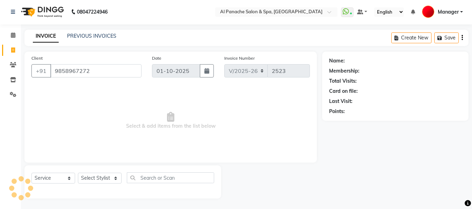
type input "9858967272"
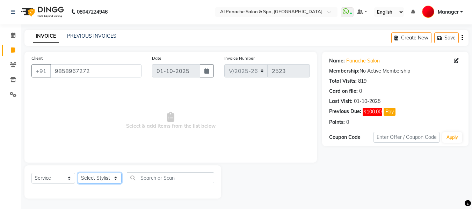
click at [102, 176] on select "Select Stylist [PERSON_NAME] [PERSON_NAME] Baby [PERSON_NAME] Makeup Manager [P…" at bounding box center [100, 178] width 44 height 11
select select "12071"
click at [78, 173] on select "Select Stylist [PERSON_NAME] [PERSON_NAME] Baby [PERSON_NAME] Makeup Manager [P…" at bounding box center [100, 178] width 44 height 11
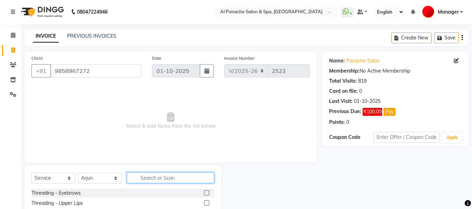
click at [167, 176] on input "text" at bounding box center [170, 178] width 87 height 11
type input "pedi"
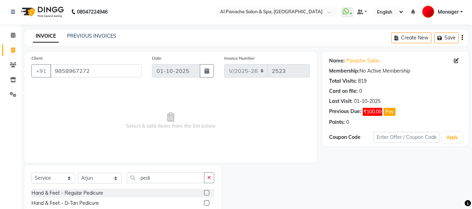
click at [208, 192] on label at bounding box center [206, 192] width 5 height 5
click at [208, 192] on input "checkbox" at bounding box center [206, 193] width 5 height 5
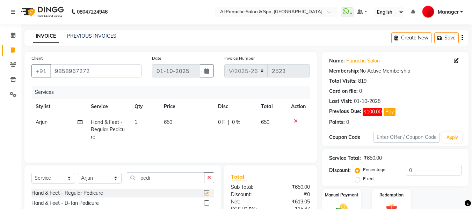
checkbox input "false"
click at [91, 180] on select "Select Stylist [PERSON_NAME] [PERSON_NAME] Baby [PERSON_NAME] Makeup Manager [P…" at bounding box center [100, 178] width 44 height 11
select select "63849"
click at [78, 173] on select "Select Stylist [PERSON_NAME] [PERSON_NAME] Baby [PERSON_NAME] Makeup Manager [P…" at bounding box center [100, 178] width 44 height 11
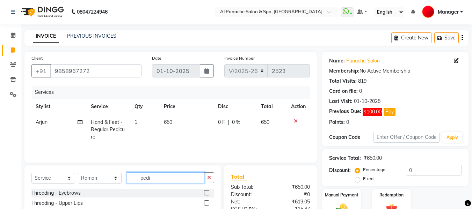
click at [179, 177] on input "pedi" at bounding box center [166, 178] width 78 height 11
type input "p"
type input "be"
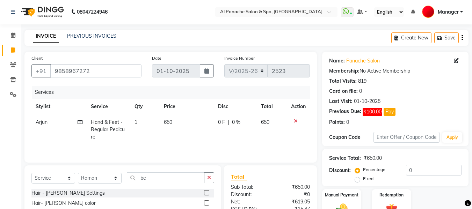
click at [206, 194] on label at bounding box center [206, 192] width 5 height 5
click at [206, 194] on input "checkbox" at bounding box center [206, 193] width 5 height 5
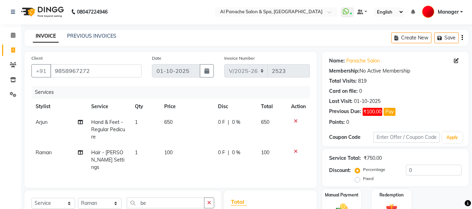
checkbox input "false"
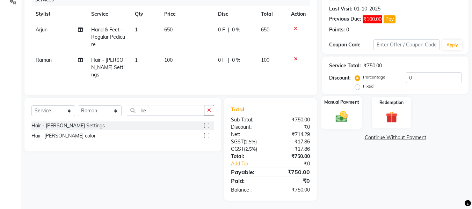
click at [339, 111] on img at bounding box center [342, 117] width 20 height 14
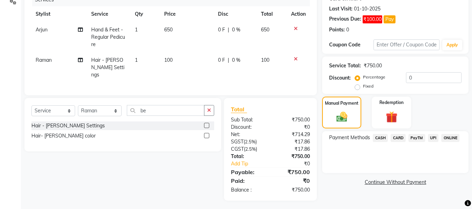
click at [430, 139] on span "UPI" at bounding box center [433, 138] width 11 height 8
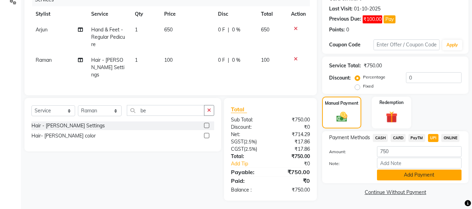
click at [426, 177] on button "Add Payment" at bounding box center [419, 175] width 85 height 11
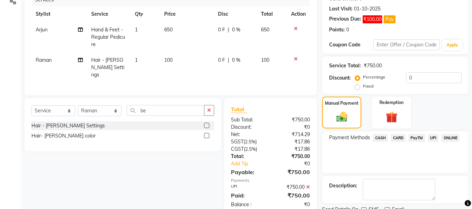
scroll to position [122, 0]
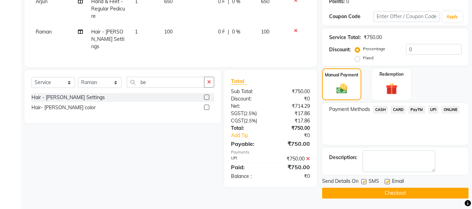
click at [423, 196] on button "Checkout" at bounding box center [395, 193] width 146 height 11
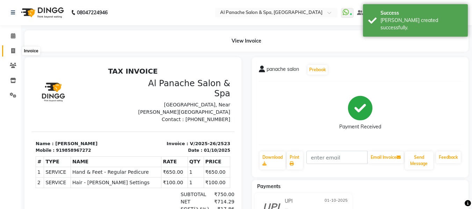
click at [10, 50] on span at bounding box center [13, 51] width 12 height 8
select select "service"
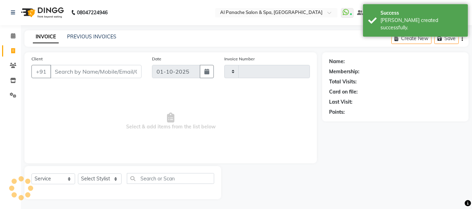
scroll to position [1, 0]
type input "2524"
select select "751"
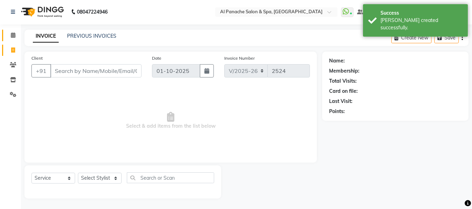
click at [12, 31] on link "Calendar" at bounding box center [10, 36] width 17 height 12
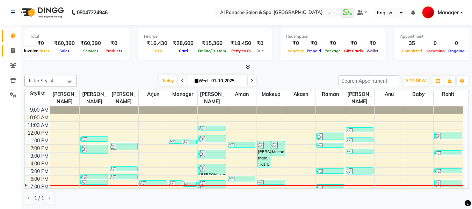
click at [13, 48] on icon at bounding box center [13, 50] width 4 height 5
select select "service"
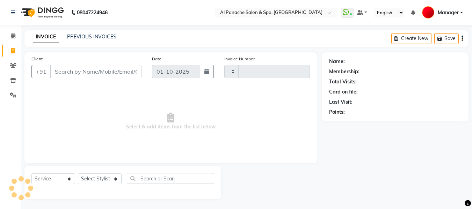
type input "2524"
select select "751"
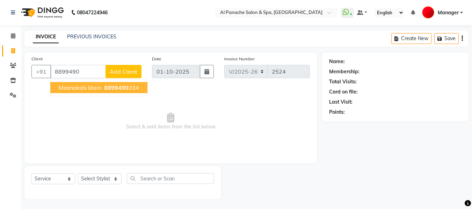
click at [123, 89] on span "8899490" at bounding box center [116, 87] width 24 height 7
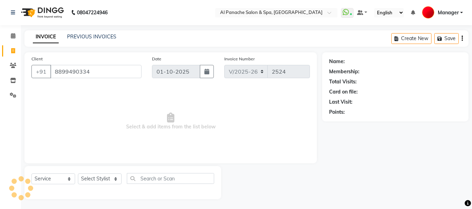
type input "8899490334"
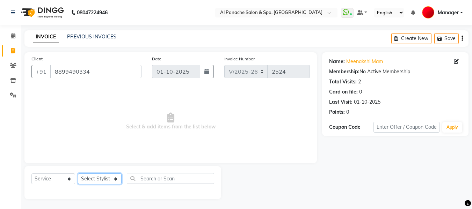
click at [108, 178] on select "Select Stylist [PERSON_NAME] [PERSON_NAME] Baby [PERSON_NAME] Makeup Manager [P…" at bounding box center [100, 179] width 44 height 11
select select "50648"
click at [78, 174] on select "Select Stylist [PERSON_NAME] [PERSON_NAME] Baby [PERSON_NAME] Makeup Manager [P…" at bounding box center [100, 179] width 44 height 11
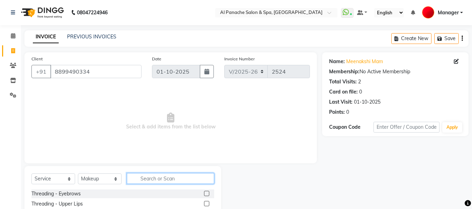
click at [172, 180] on input "text" at bounding box center [170, 178] width 87 height 11
type input "party"
click at [208, 193] on label at bounding box center [206, 193] width 5 height 5
click at [208, 193] on input "checkbox" at bounding box center [206, 194] width 5 height 5
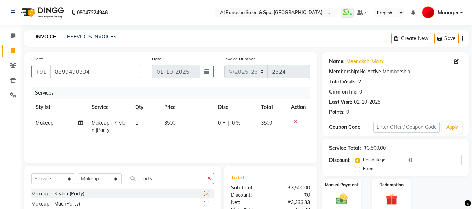
checkbox input "false"
click at [168, 121] on span "3500" at bounding box center [169, 123] width 11 height 6
select select "50648"
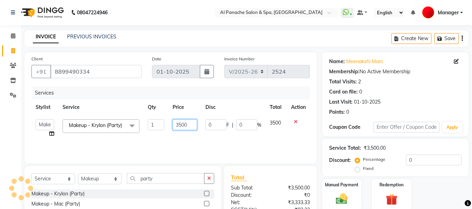
click at [181, 127] on input "3500" at bounding box center [185, 125] width 24 height 11
type input "7500"
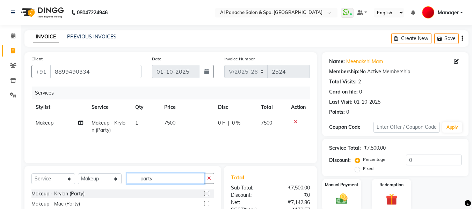
click at [165, 178] on input "party" at bounding box center [166, 178] width 78 height 11
type input "p"
type input "adva"
click at [209, 203] on label at bounding box center [206, 203] width 5 height 5
click at [209, 203] on input "checkbox" at bounding box center [206, 204] width 5 height 5
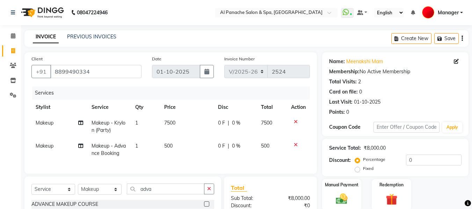
checkbox input "false"
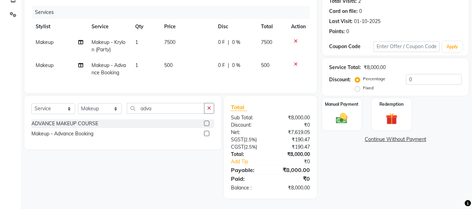
click at [166, 62] on span "500" at bounding box center [168, 65] width 8 height 6
select select "50648"
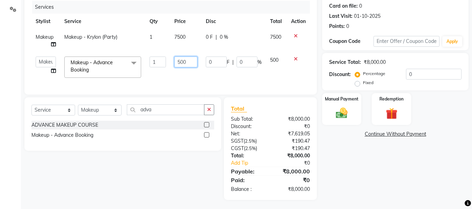
click at [180, 64] on input "500" at bounding box center [185, 62] width 23 height 11
type input "2000"
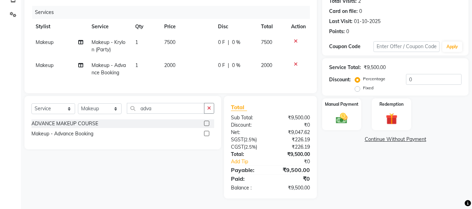
click at [295, 62] on icon at bounding box center [296, 64] width 4 height 5
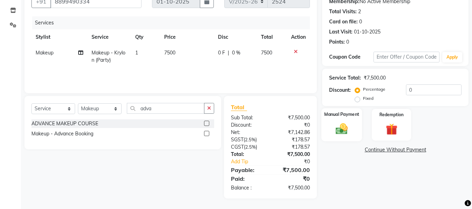
click at [340, 127] on img at bounding box center [342, 129] width 20 height 14
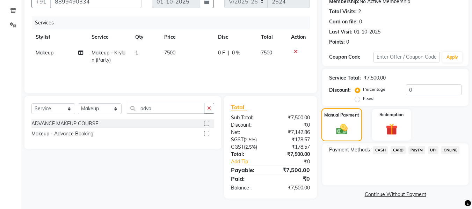
scroll to position [71, 0]
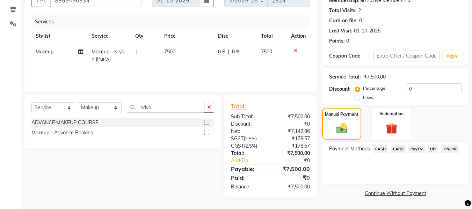
click at [432, 148] on span "UPI" at bounding box center [433, 149] width 11 height 8
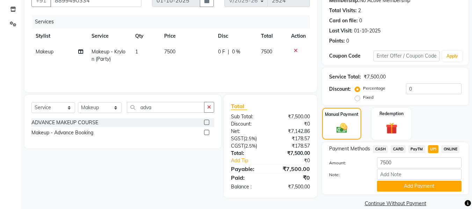
scroll to position [81, 0]
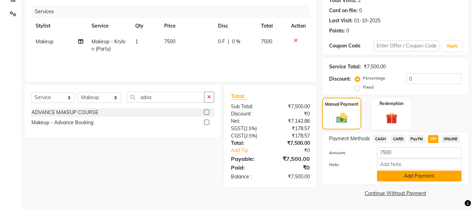
click at [430, 176] on button "Add Payment" at bounding box center [419, 176] width 85 height 11
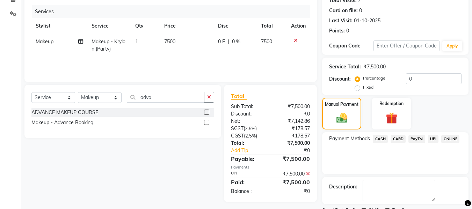
scroll to position [111, 0]
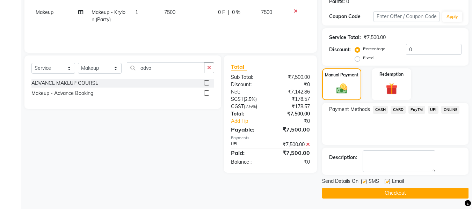
click at [418, 190] on button "Checkout" at bounding box center [395, 193] width 146 height 11
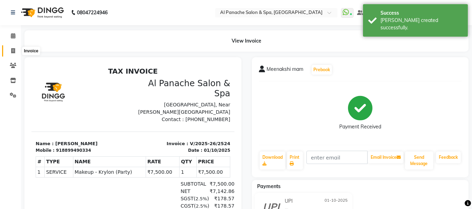
click at [14, 50] on icon at bounding box center [13, 50] width 4 height 5
select select "751"
select select "service"
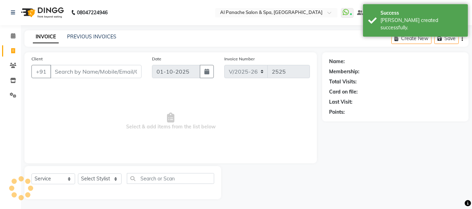
scroll to position [1, 0]
click at [15, 34] on icon at bounding box center [13, 35] width 5 height 5
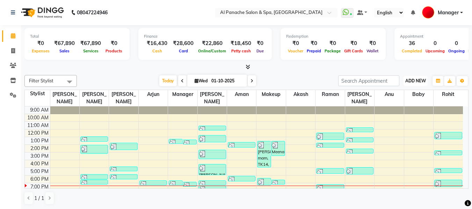
click at [411, 81] on span "ADD NEW" at bounding box center [415, 80] width 21 height 5
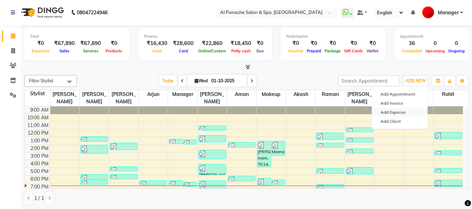
click at [396, 110] on link "Add Expense" at bounding box center [399, 112] width 55 height 9
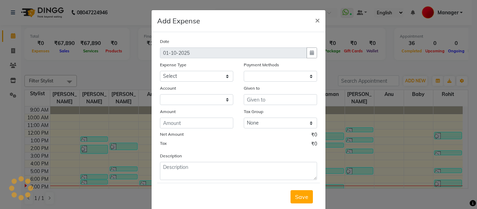
select select "1"
select select "2180"
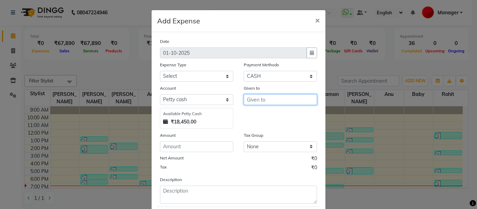
click at [262, 101] on input "text" at bounding box center [280, 99] width 73 height 11
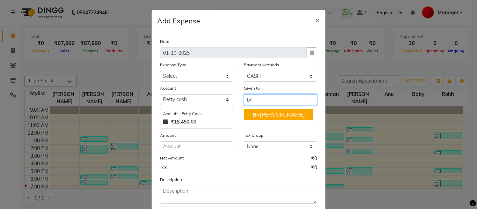
click at [277, 115] on ngb-highlight "Bh [PERSON_NAME]" at bounding box center [279, 114] width 52 height 7
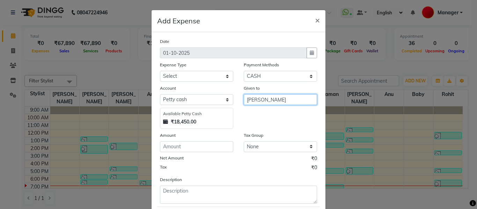
type input "[PERSON_NAME]"
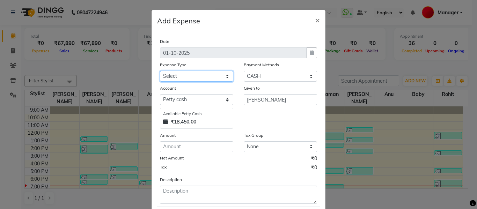
click at [172, 77] on select "Select Advance Salary Bank charges Car maintenance Cash transfer to bank Cash t…" at bounding box center [196, 76] width 73 height 11
select select "4766"
click at [160, 71] on select "Select Advance Salary Bank charges Car maintenance Cash transfer to bank Cash t…" at bounding box center [196, 76] width 73 height 11
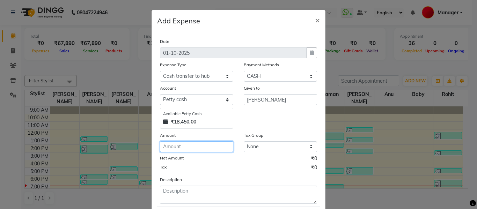
click at [174, 147] on input "number" at bounding box center [196, 147] width 73 height 11
type input "17490"
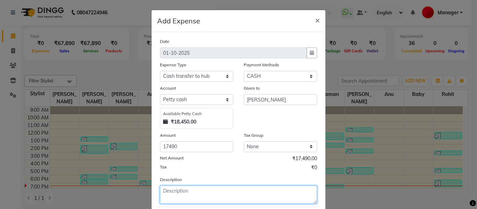
click at [204, 192] on textarea at bounding box center [238, 195] width 157 height 18
type textarea "given to mam"
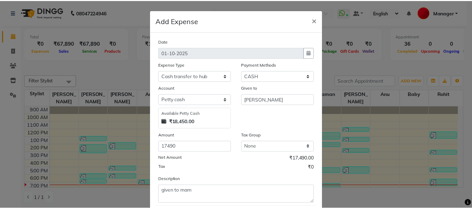
scroll to position [41, 0]
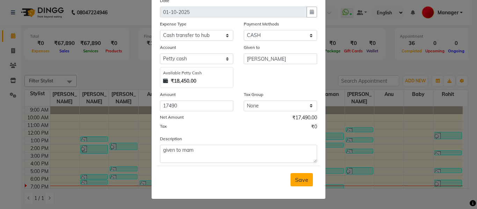
click at [300, 182] on span "Save" at bounding box center [301, 179] width 13 height 7
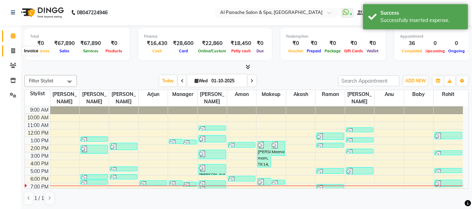
click at [13, 52] on icon at bounding box center [13, 50] width 4 height 5
select select "service"
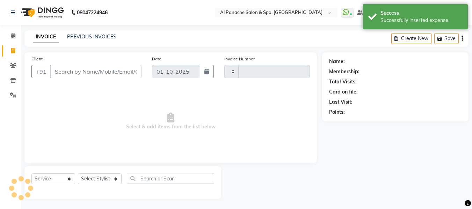
type input "2525"
select select "751"
click at [10, 37] on span at bounding box center [13, 36] width 12 height 8
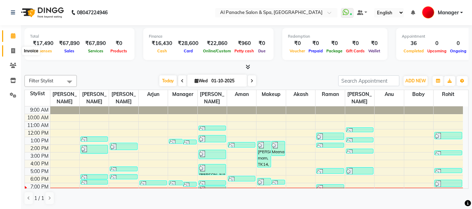
click at [9, 51] on span at bounding box center [13, 51] width 12 height 8
select select "service"
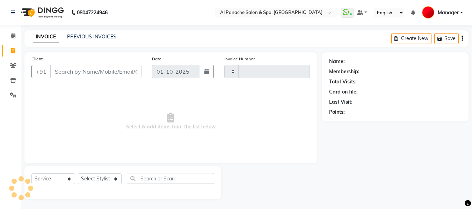
type input "2525"
select select "751"
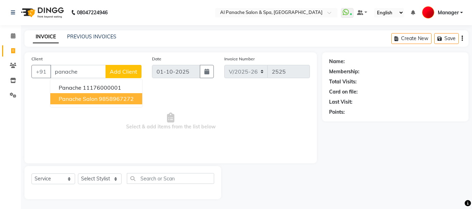
click at [109, 101] on ngb-highlight "9858967272" at bounding box center [116, 98] width 35 height 7
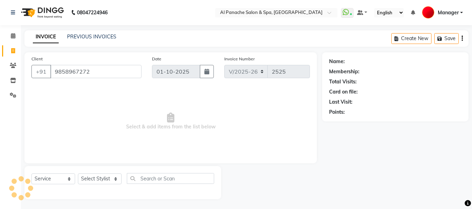
type input "9858967272"
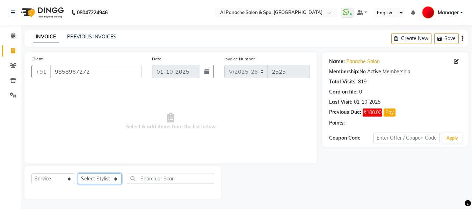
click at [91, 180] on select "Select Stylist [PERSON_NAME] [PERSON_NAME] Baby [PERSON_NAME] Makeup Manager [P…" at bounding box center [100, 179] width 44 height 11
select select "31034"
click at [78, 174] on select "Select Stylist [PERSON_NAME] [PERSON_NAME] Baby [PERSON_NAME] Makeup Manager [P…" at bounding box center [100, 179] width 44 height 11
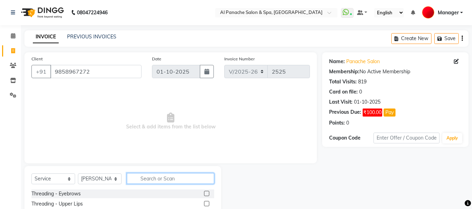
click at [164, 178] on input "text" at bounding box center [170, 178] width 87 height 11
type input "sare"
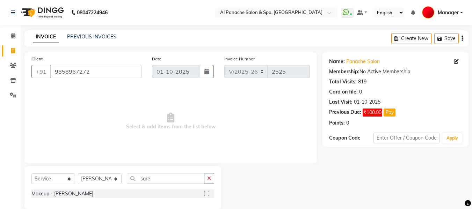
click at [206, 194] on label at bounding box center [206, 193] width 5 height 5
click at [206, 194] on input "checkbox" at bounding box center [206, 194] width 5 height 5
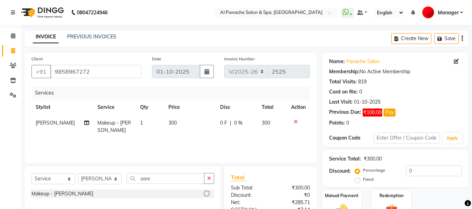
click at [206, 194] on label at bounding box center [206, 193] width 5 height 5
click at [206, 194] on input "checkbox" at bounding box center [206, 194] width 5 height 5
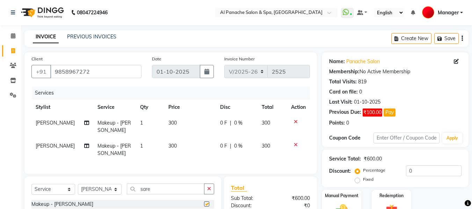
checkbox input "false"
click at [168, 124] on span "300" at bounding box center [172, 123] width 8 height 6
select select "31034"
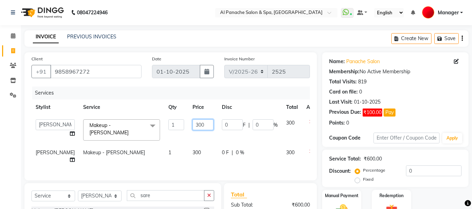
click at [193, 128] on input "300" at bounding box center [203, 125] width 21 height 11
type input "1000"
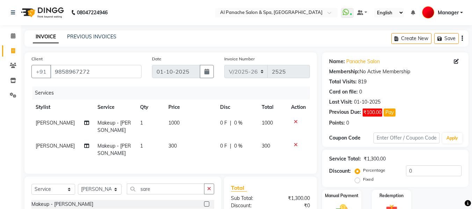
click at [295, 153] on td at bounding box center [298, 149] width 23 height 23
click at [295, 145] on icon at bounding box center [296, 145] width 4 height 5
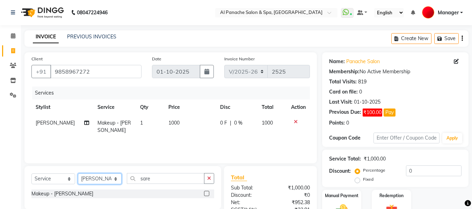
click at [103, 181] on select "Select Stylist [PERSON_NAME] [PERSON_NAME] Baby [PERSON_NAME] Makeup Manager [P…" at bounding box center [100, 179] width 44 height 11
select select "12067"
click at [78, 174] on select "Select Stylist [PERSON_NAME] [PERSON_NAME] Baby [PERSON_NAME] Makeup Manager [P…" at bounding box center [100, 179] width 44 height 11
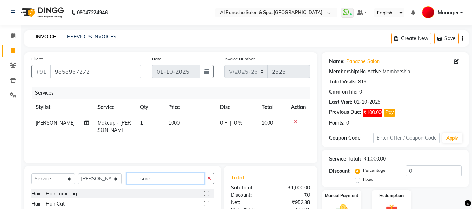
click at [181, 180] on input "sare" at bounding box center [166, 178] width 78 height 11
type input "s"
type input "blo"
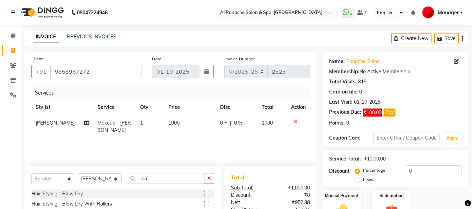
click at [207, 195] on label at bounding box center [206, 193] width 5 height 5
click at [207, 195] on input "checkbox" at bounding box center [206, 194] width 5 height 5
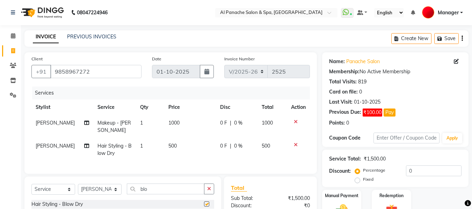
checkbox input "false"
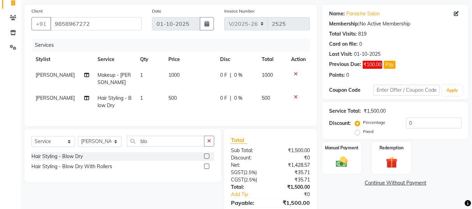
scroll to position [86, 0]
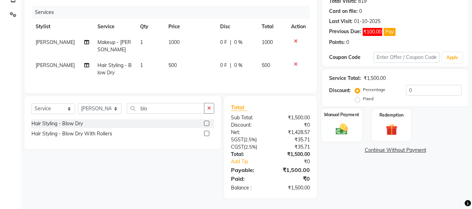
click at [340, 124] on img at bounding box center [342, 129] width 20 height 14
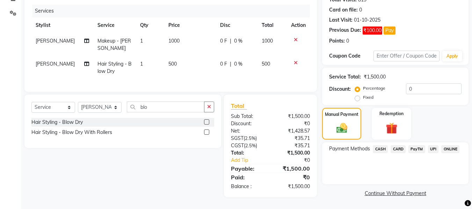
click at [431, 145] on span "UPI" at bounding box center [433, 149] width 11 height 8
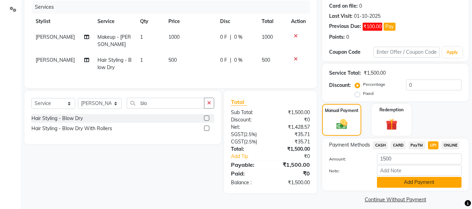
click at [420, 181] on button "Add Payment" at bounding box center [419, 182] width 85 height 11
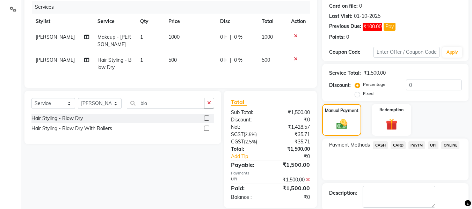
scroll to position [122, 0]
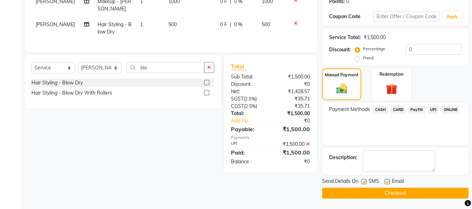
click at [388, 193] on button "Checkout" at bounding box center [395, 193] width 146 height 11
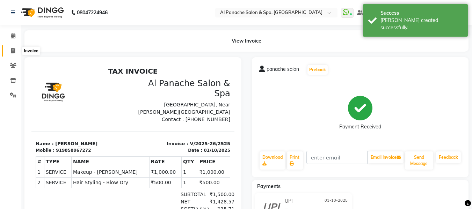
click at [11, 49] on icon at bounding box center [13, 50] width 4 height 5
select select "service"
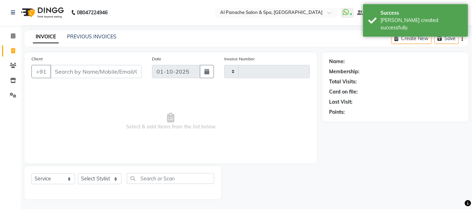
scroll to position [1, 0]
select select "751"
type input "2526"
click at [12, 35] on icon at bounding box center [13, 35] width 5 height 5
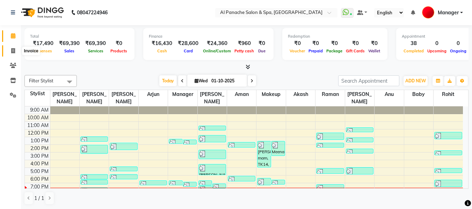
click at [10, 50] on span at bounding box center [13, 51] width 12 height 8
select select "service"
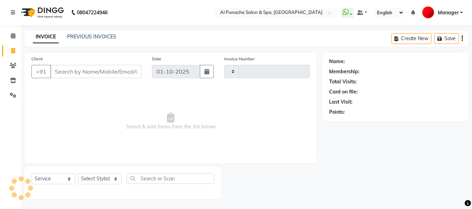
type input "2526"
select select "751"
click at [106, 179] on select "Select Stylist" at bounding box center [100, 179] width 44 height 11
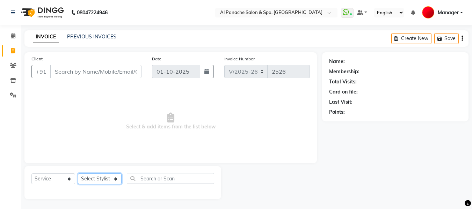
select select "62929"
click at [78, 174] on select "Select Stylist [PERSON_NAME] [PERSON_NAME] Baby [PERSON_NAME] Makeup Manager [P…" at bounding box center [100, 179] width 44 height 11
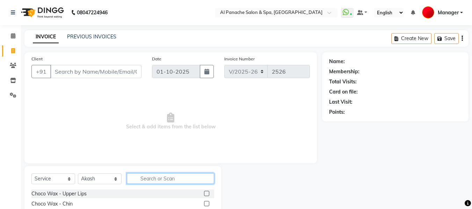
click at [163, 178] on input "text" at bounding box center [170, 178] width 87 height 11
type input "spa"
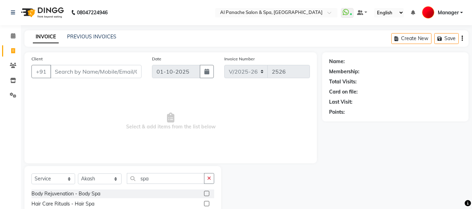
click at [203, 204] on div "Hair Care Rituals - Hair Spa" at bounding box center [122, 204] width 183 height 9
click at [206, 204] on label at bounding box center [206, 203] width 5 height 5
click at [206, 204] on input "checkbox" at bounding box center [206, 204] width 5 height 5
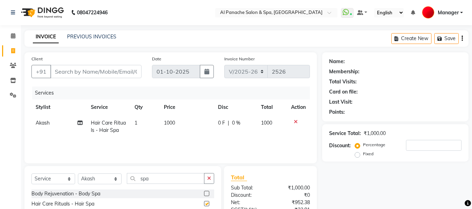
checkbox input "false"
click at [103, 76] on input "Client" at bounding box center [95, 71] width 91 height 13
type input "p"
type input "0"
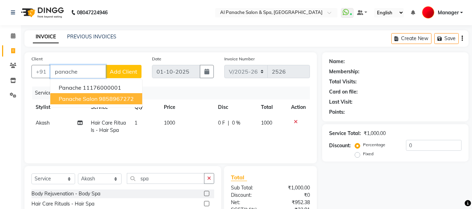
click at [109, 98] on ngb-highlight "9858967272" at bounding box center [116, 98] width 35 height 7
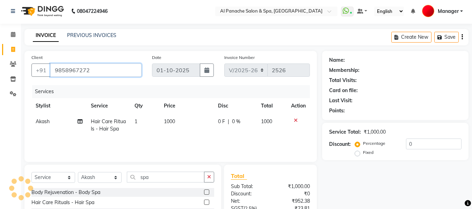
type input "9858967272"
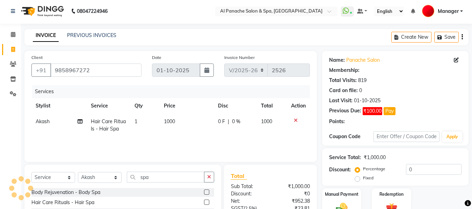
scroll to position [70, 0]
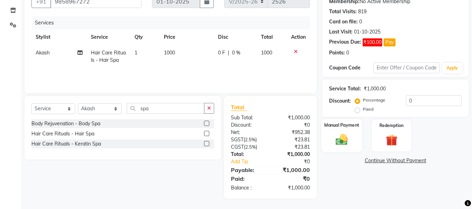
click at [339, 143] on img at bounding box center [342, 140] width 20 height 14
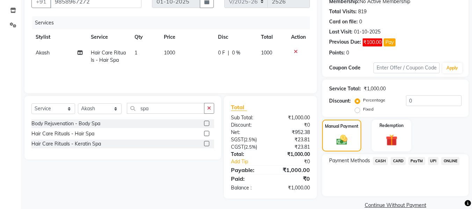
scroll to position [82, 0]
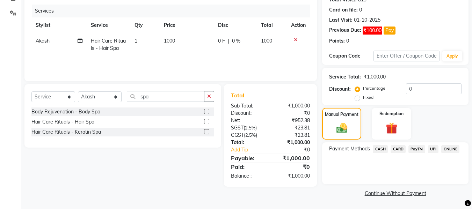
click at [433, 151] on span "UPI" at bounding box center [433, 149] width 11 height 8
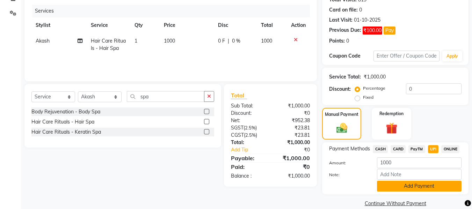
click at [440, 188] on button "Add Payment" at bounding box center [419, 186] width 85 height 11
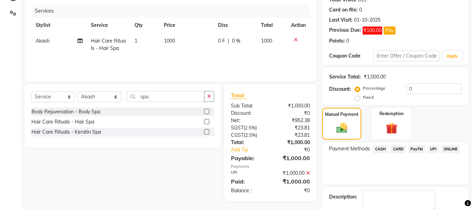
scroll to position [122, 0]
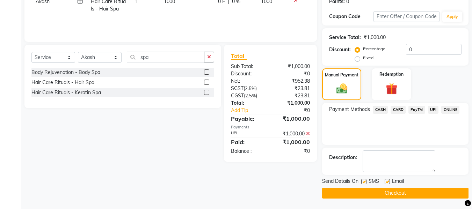
click at [433, 191] on button "Checkout" at bounding box center [395, 193] width 146 height 11
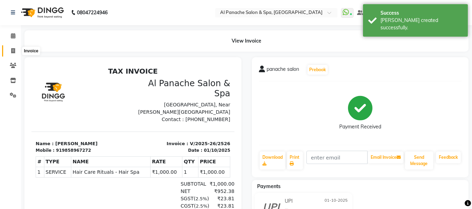
click at [12, 48] on icon at bounding box center [13, 50] width 4 height 5
select select "service"
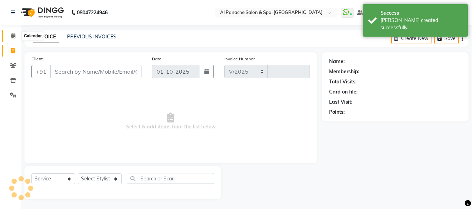
scroll to position [1, 0]
select select "751"
type input "2527"
click at [12, 34] on icon at bounding box center [13, 35] width 5 height 5
